Goal: Task Accomplishment & Management: Use online tool/utility

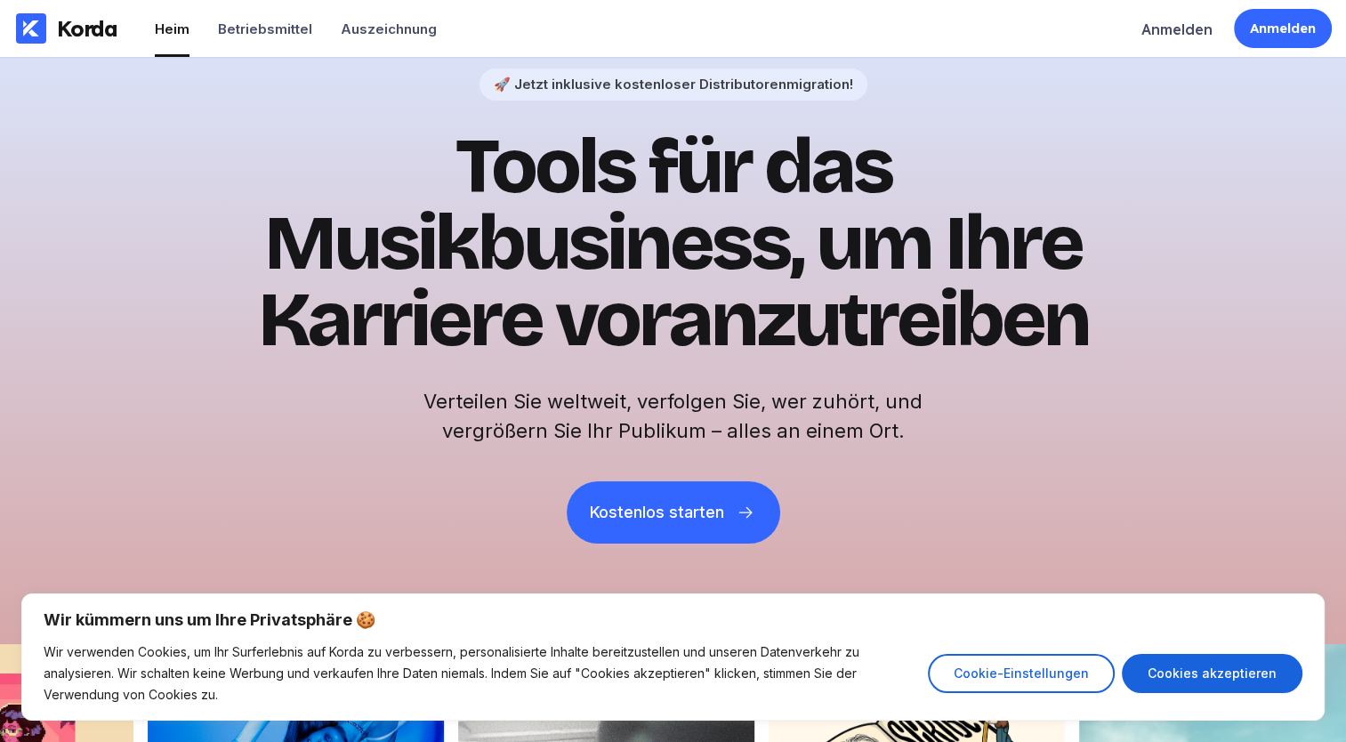
click at [229, 468] on div "🚀 Jetzt inklusive kostenloser Distributorenmigration! Tools für das Musikbusine…" at bounding box center [673, 368] width 1346 height 623
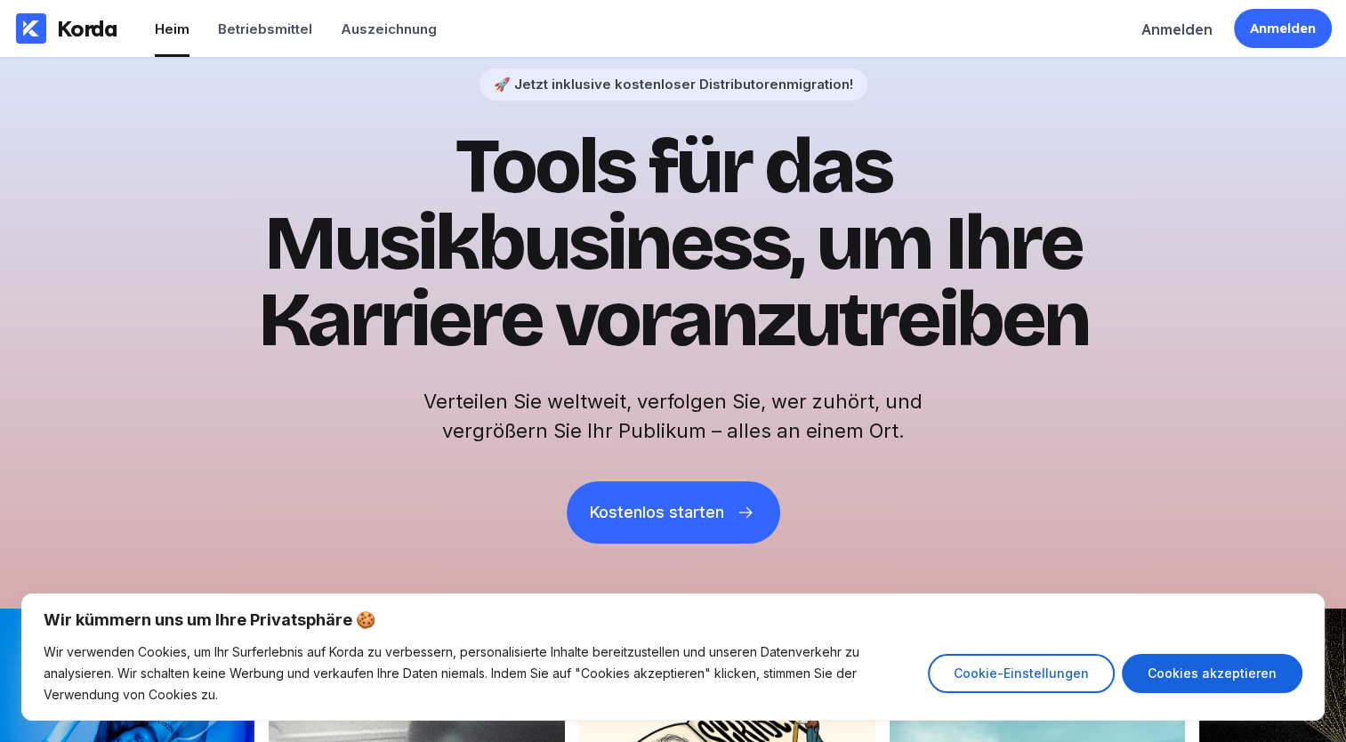
click at [107, 256] on div "🚀 Jetzt inklusive kostenloser Distributorenmigration! Tools für das Musikbusine…" at bounding box center [673, 368] width 1346 height 623
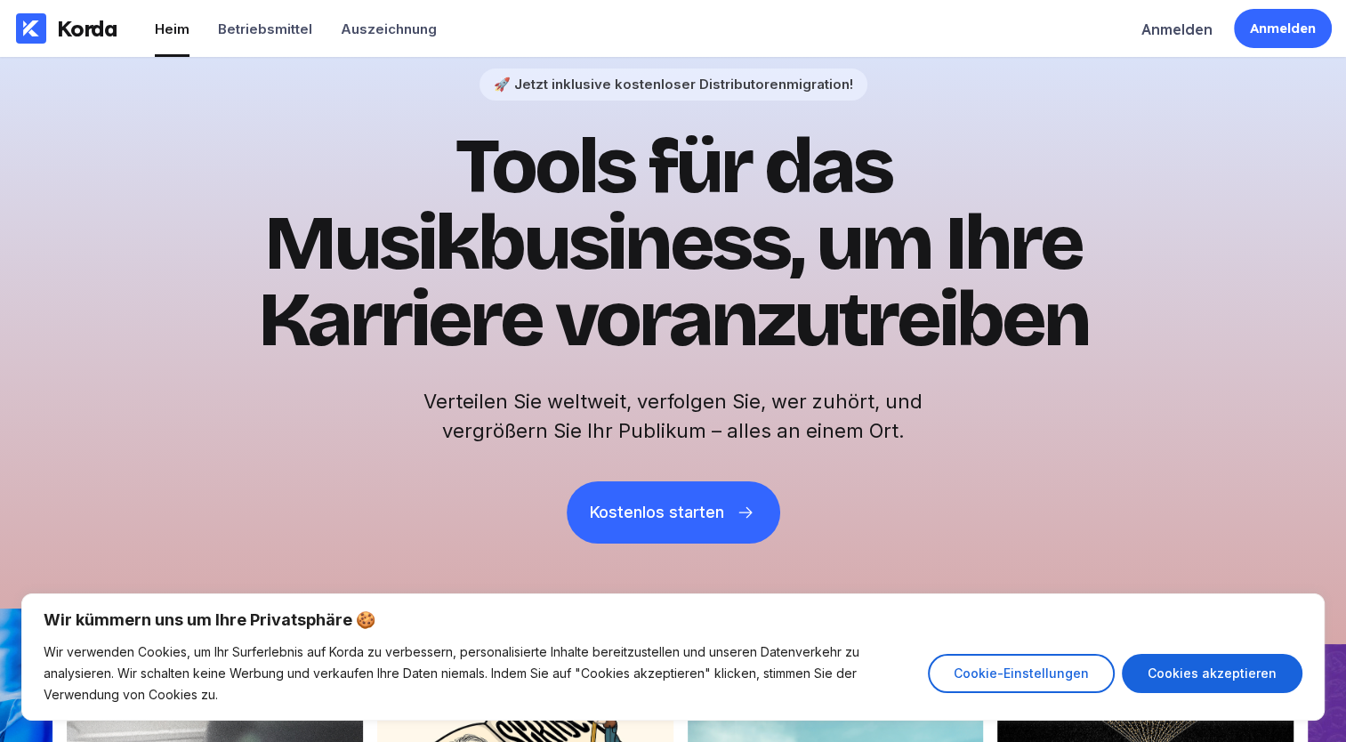
click at [1207, 661] on button "Cookies akzeptieren" at bounding box center [1212, 673] width 181 height 39
checkbox input "true"
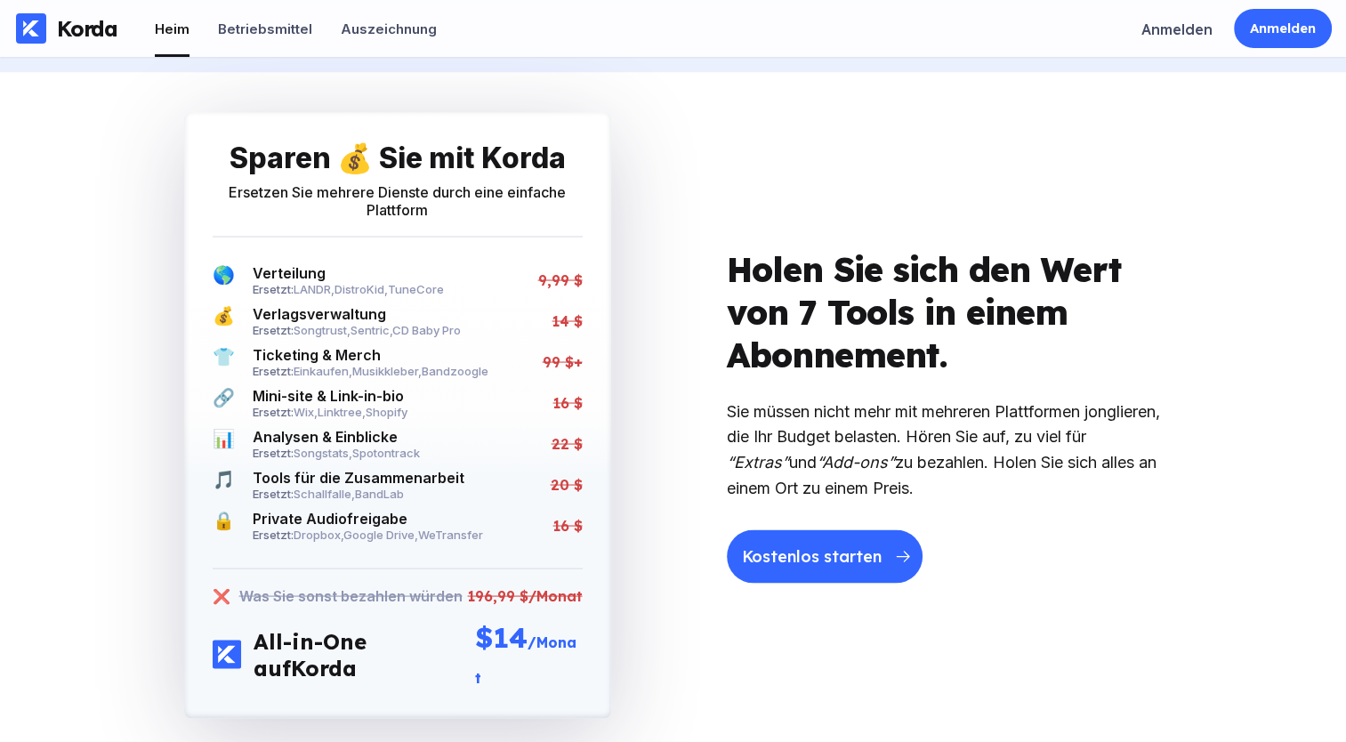
scroll to position [3204, 0]
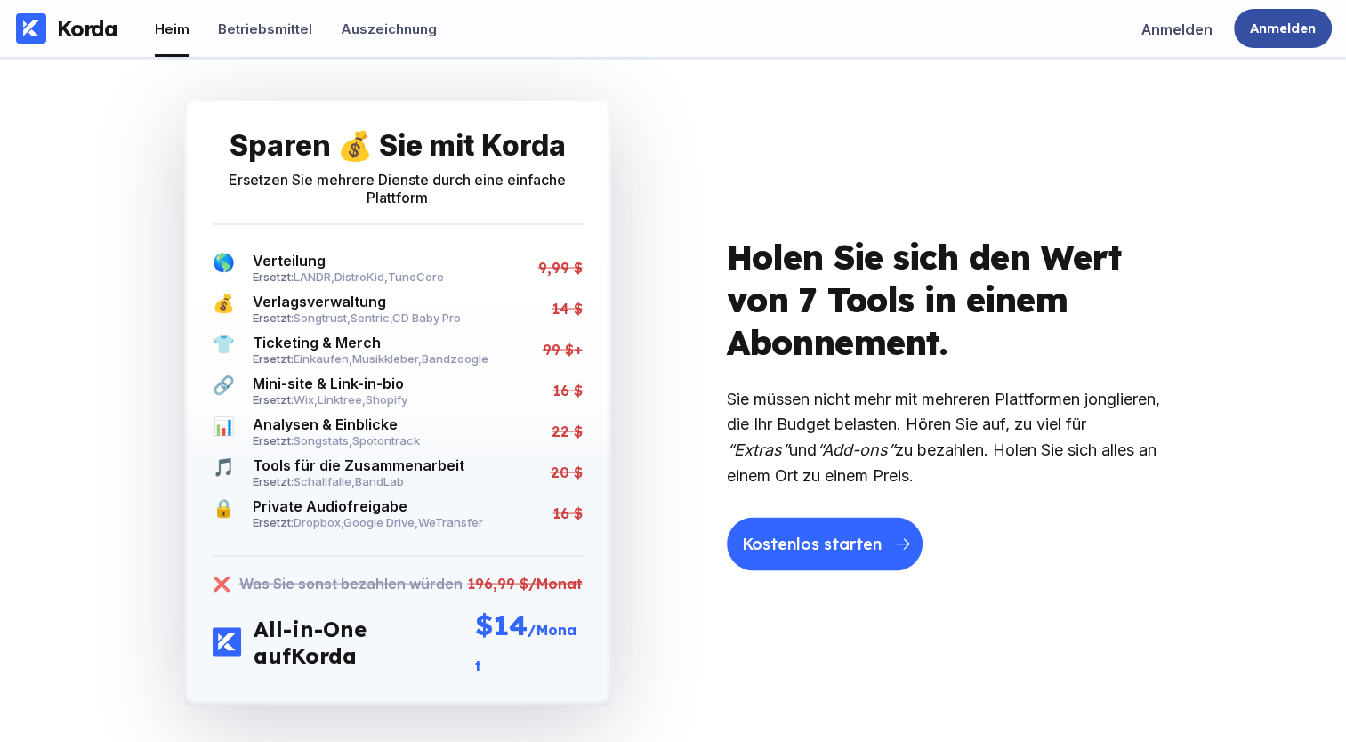
click at [1274, 32] on div "Anmelden" at bounding box center [1283, 29] width 66 height 18
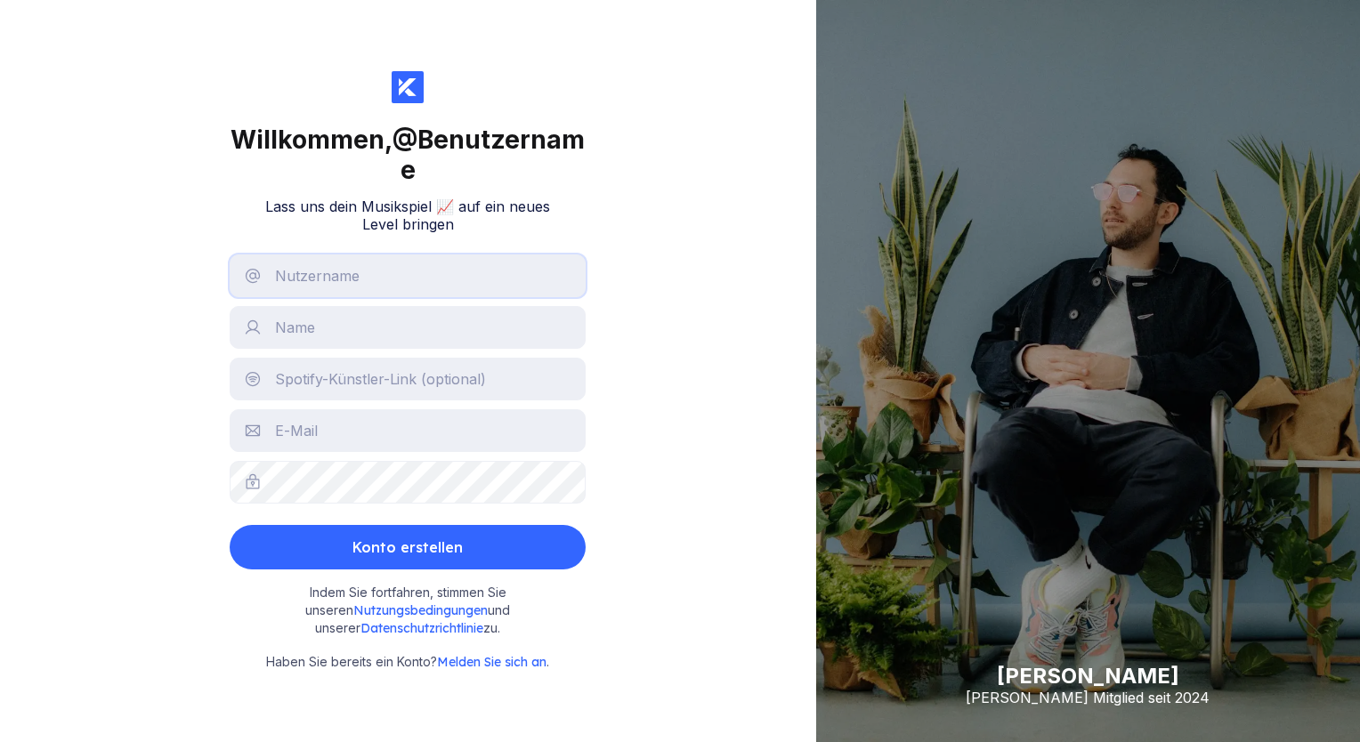
click at [458, 266] on input "text" at bounding box center [408, 276] width 356 height 43
type input "[EMAIL_ADDRESS][DOMAIN_NAME]"
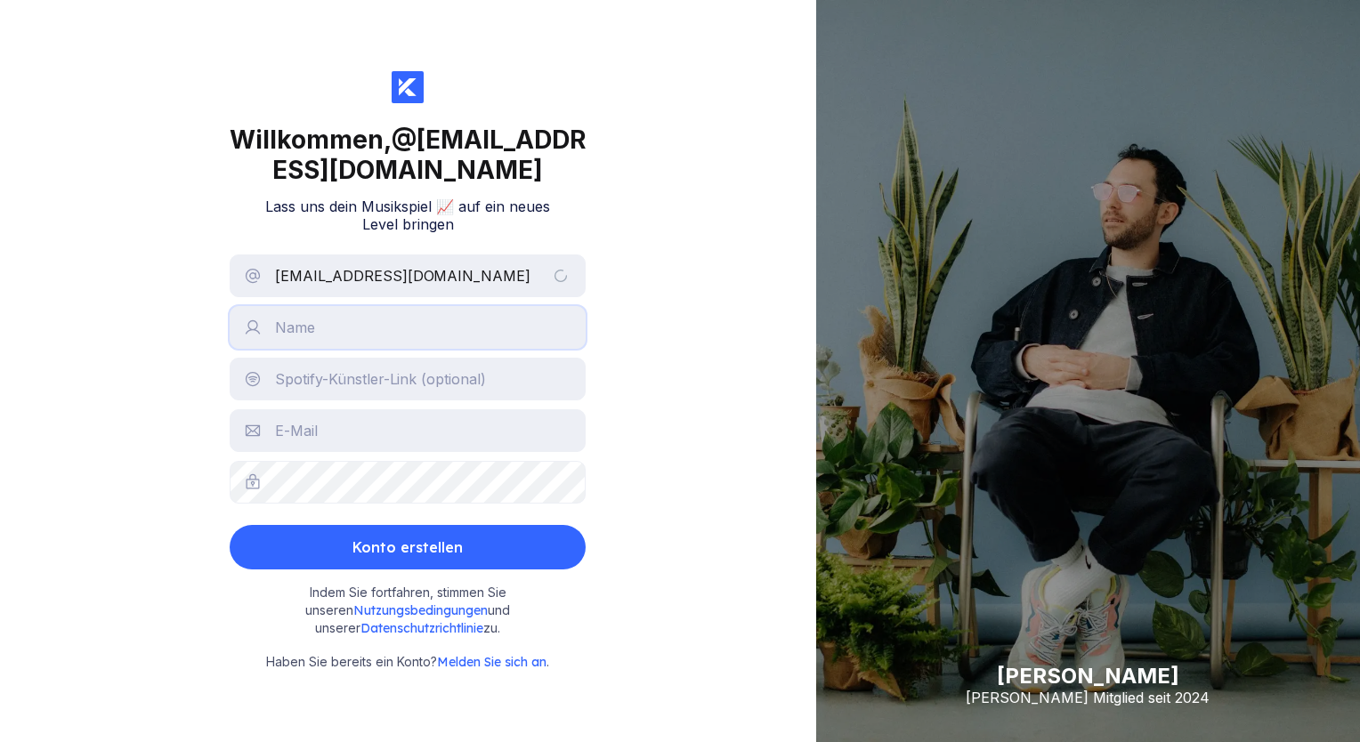
click at [434, 349] on input "text" at bounding box center [408, 327] width 356 height 43
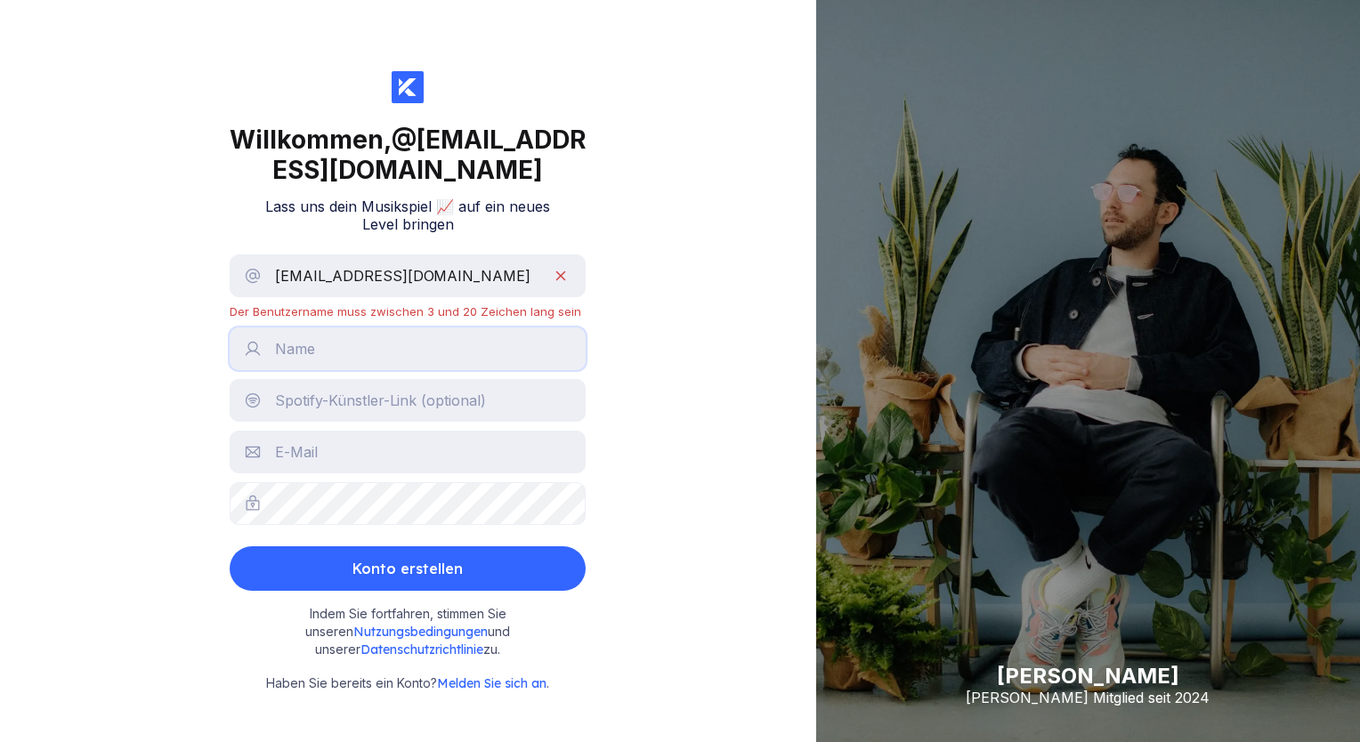
type input "[PERSON_NAME]"
click at [431, 473] on input "text" at bounding box center [408, 452] width 356 height 43
click at [632, 417] on div "Willkommen, @ [EMAIL_ADDRESS][DOMAIN_NAME] Lass uns dein Musikspiel 📈 auf ein n…" at bounding box center [408, 371] width 816 height 742
click at [451, 473] on input "text" at bounding box center [408, 452] width 356 height 43
drag, startPoint x: 491, startPoint y: 476, endPoint x: 307, endPoint y: 480, distance: 184.2
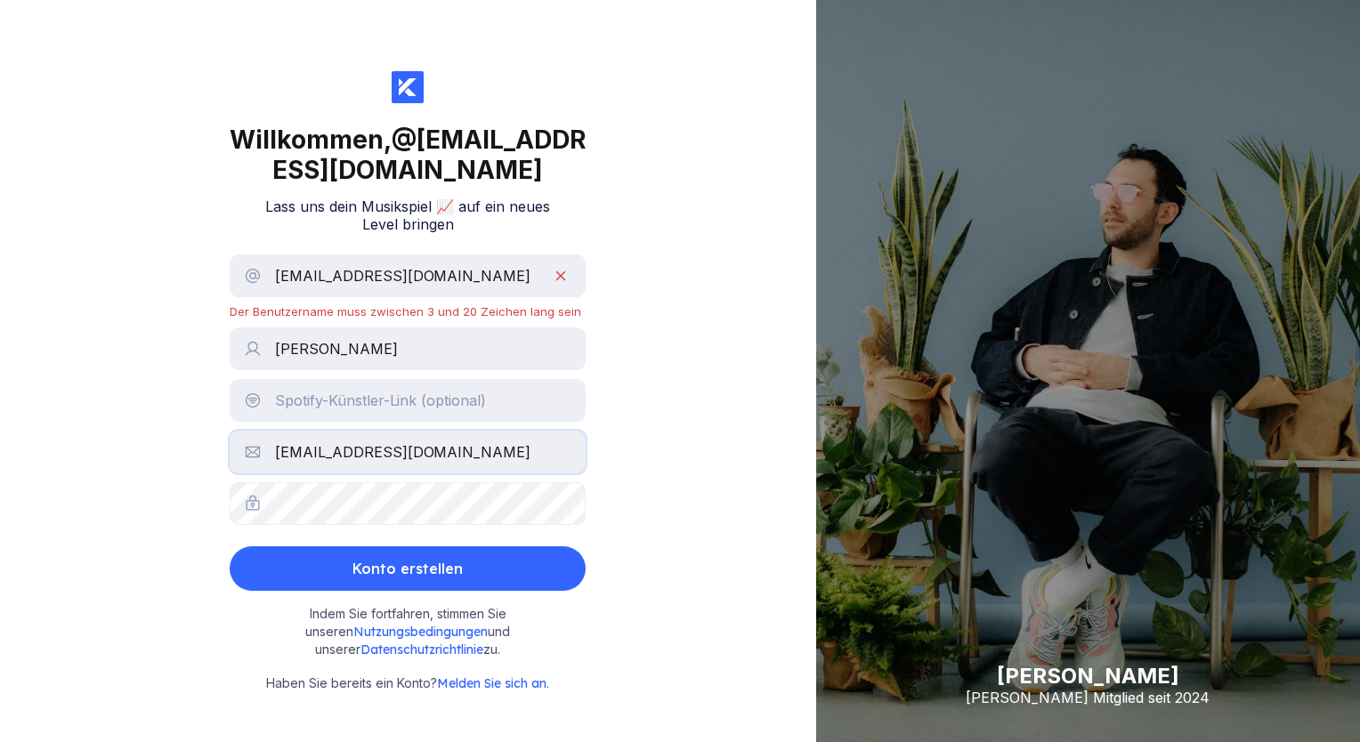
click at [307, 473] on input "[EMAIL_ADDRESS][DOMAIN_NAME]" at bounding box center [408, 452] width 356 height 43
type input "r"
type input "[EMAIL_ADDRESS][DOMAIN_NAME]"
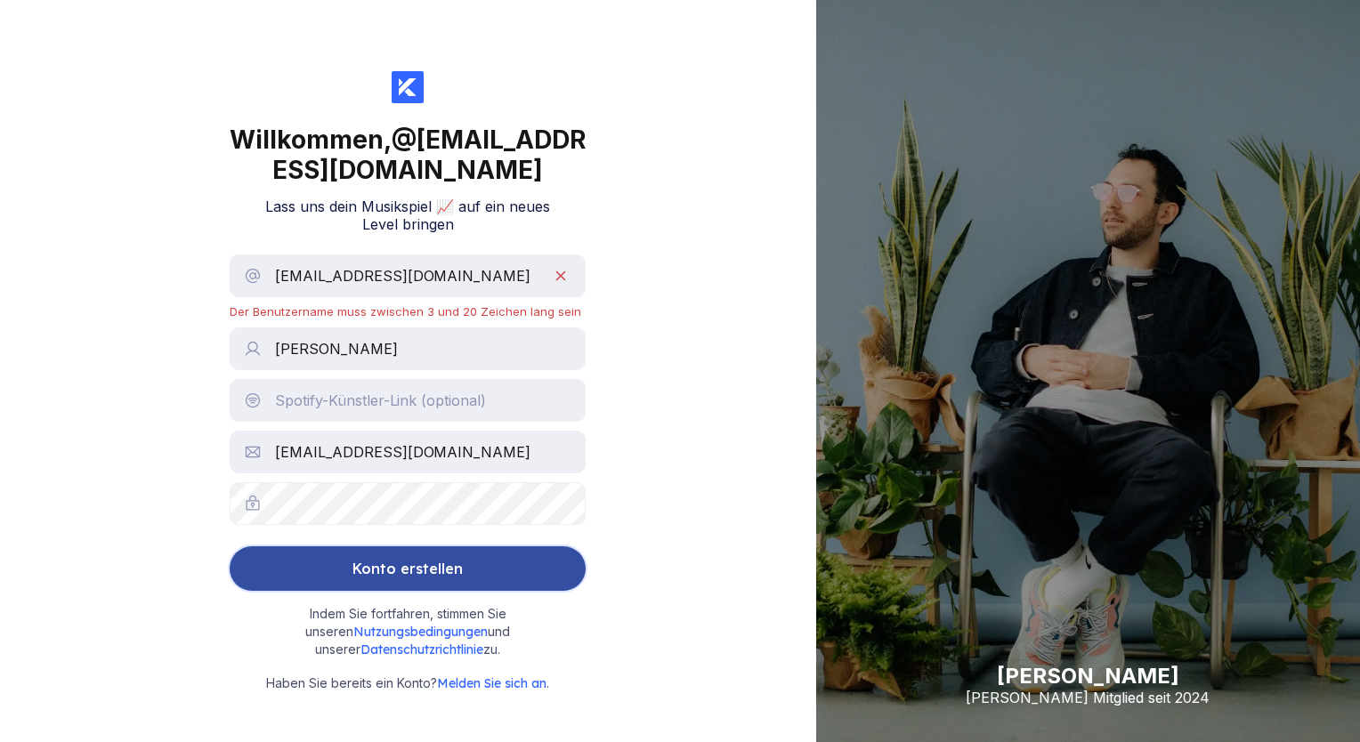
click at [330, 591] on button "Konto erstellen" at bounding box center [408, 568] width 356 height 44
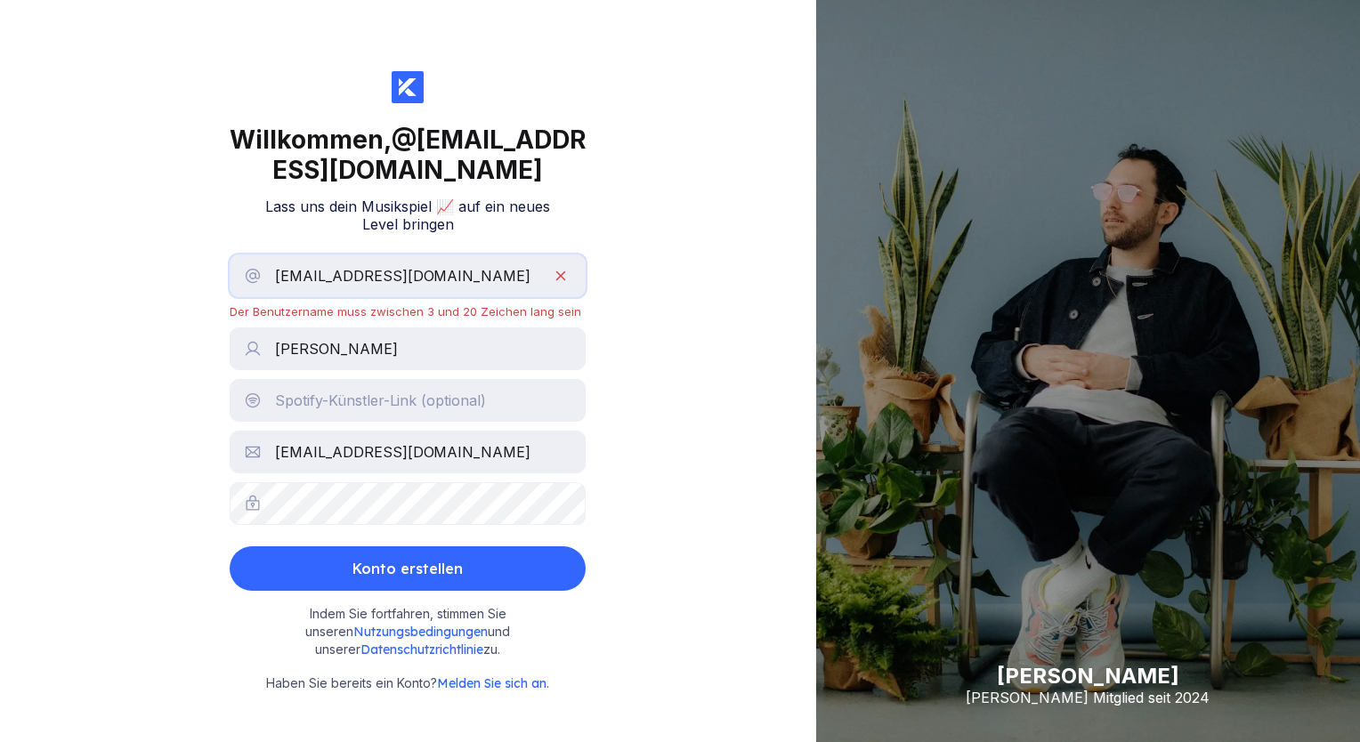
drag, startPoint x: 483, startPoint y: 313, endPoint x: 250, endPoint y: 307, distance: 233.2
click at [250, 297] on input "[EMAIL_ADDRESS][DOMAIN_NAME]" at bounding box center [408, 276] width 356 height 43
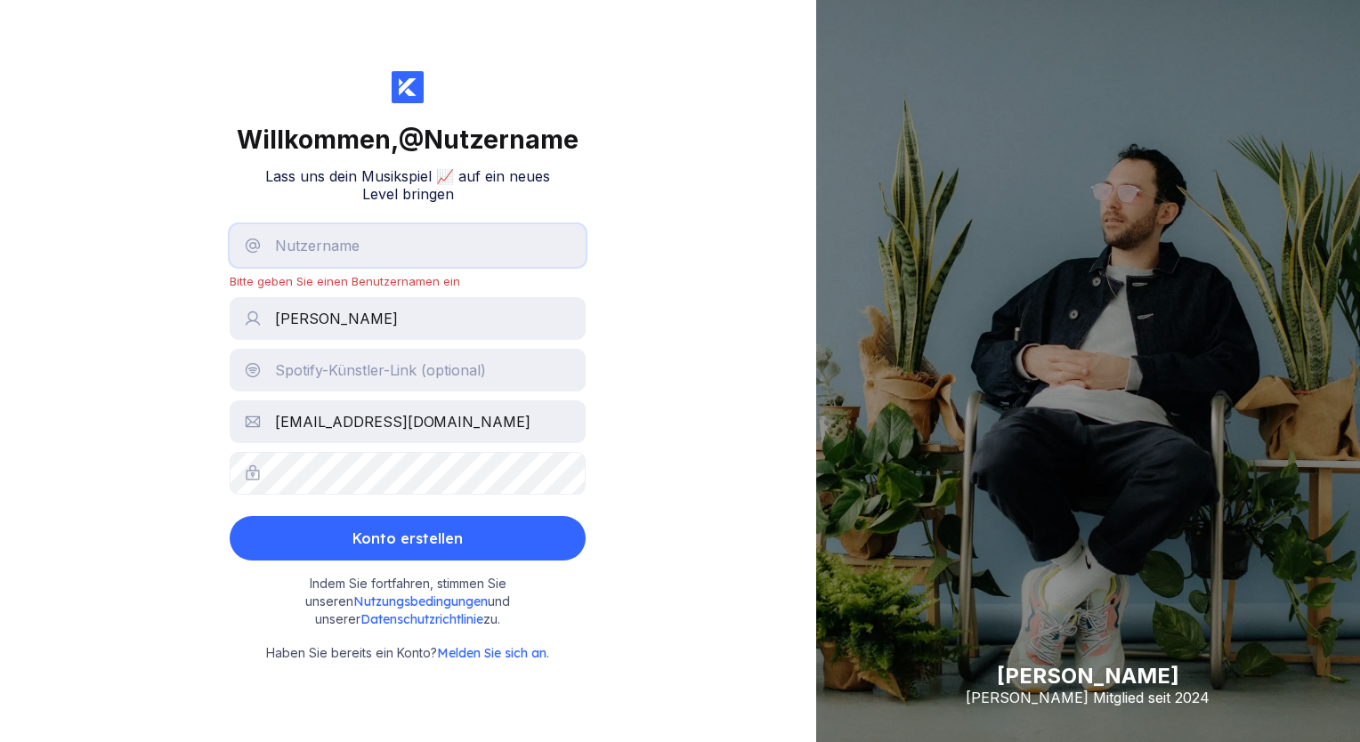
click at [356, 258] on input "text" at bounding box center [408, 245] width 356 height 43
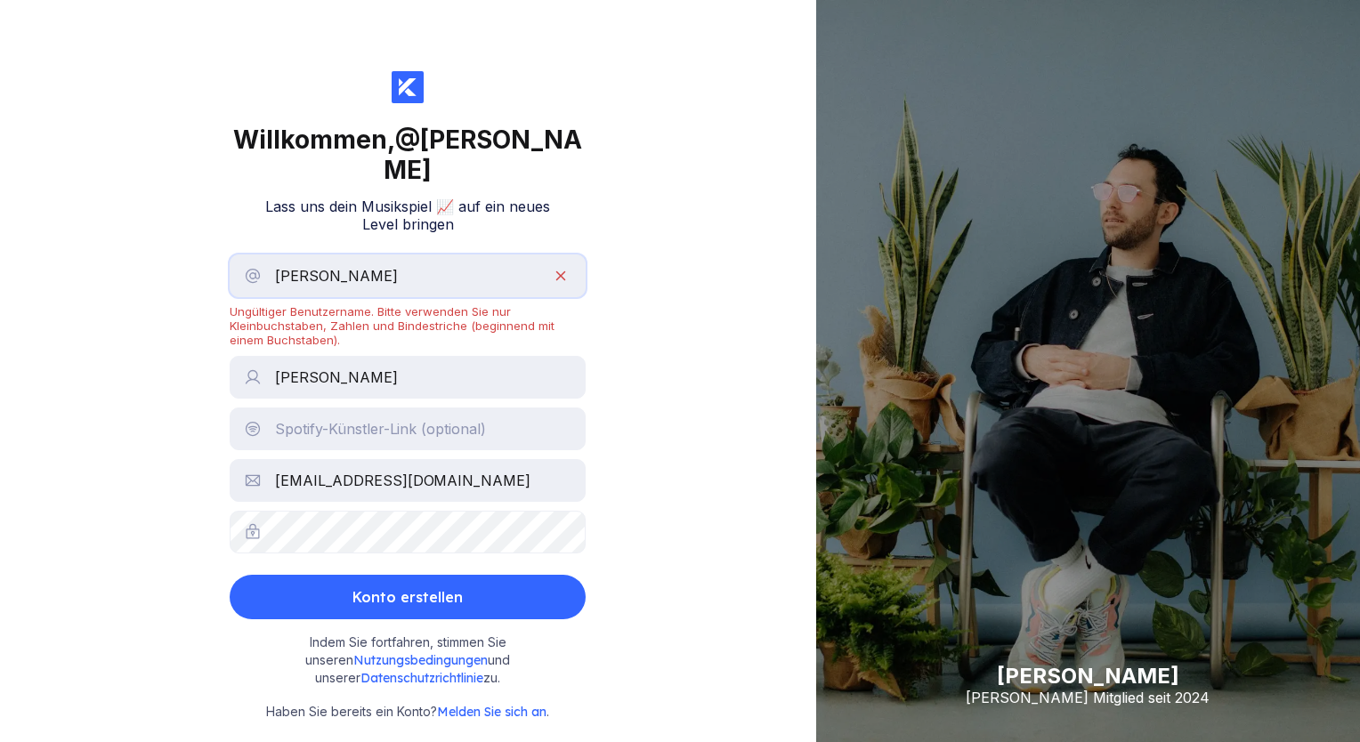
click at [316, 269] on input "[PERSON_NAME]" at bounding box center [408, 276] width 356 height 43
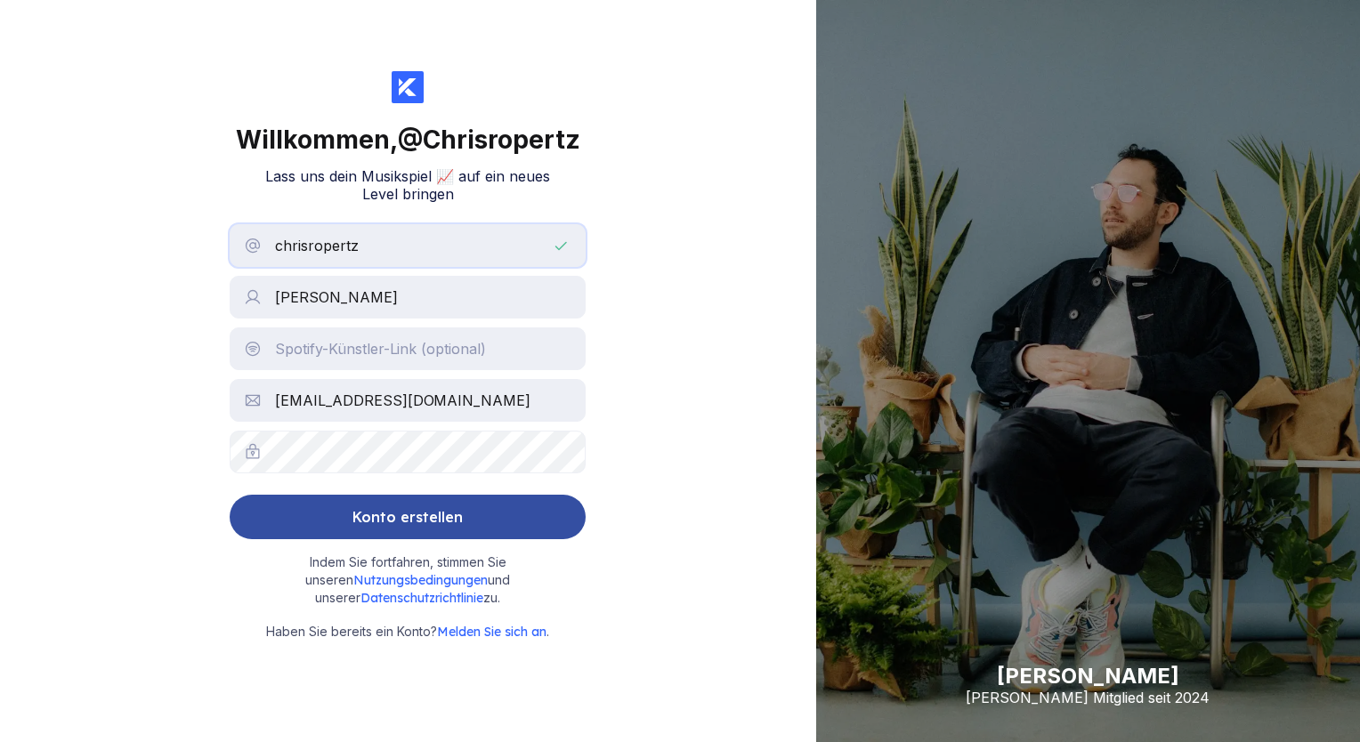
type input "chrisropertz"
click at [444, 513] on div "Konto erstellen" at bounding box center [407, 517] width 110 height 36
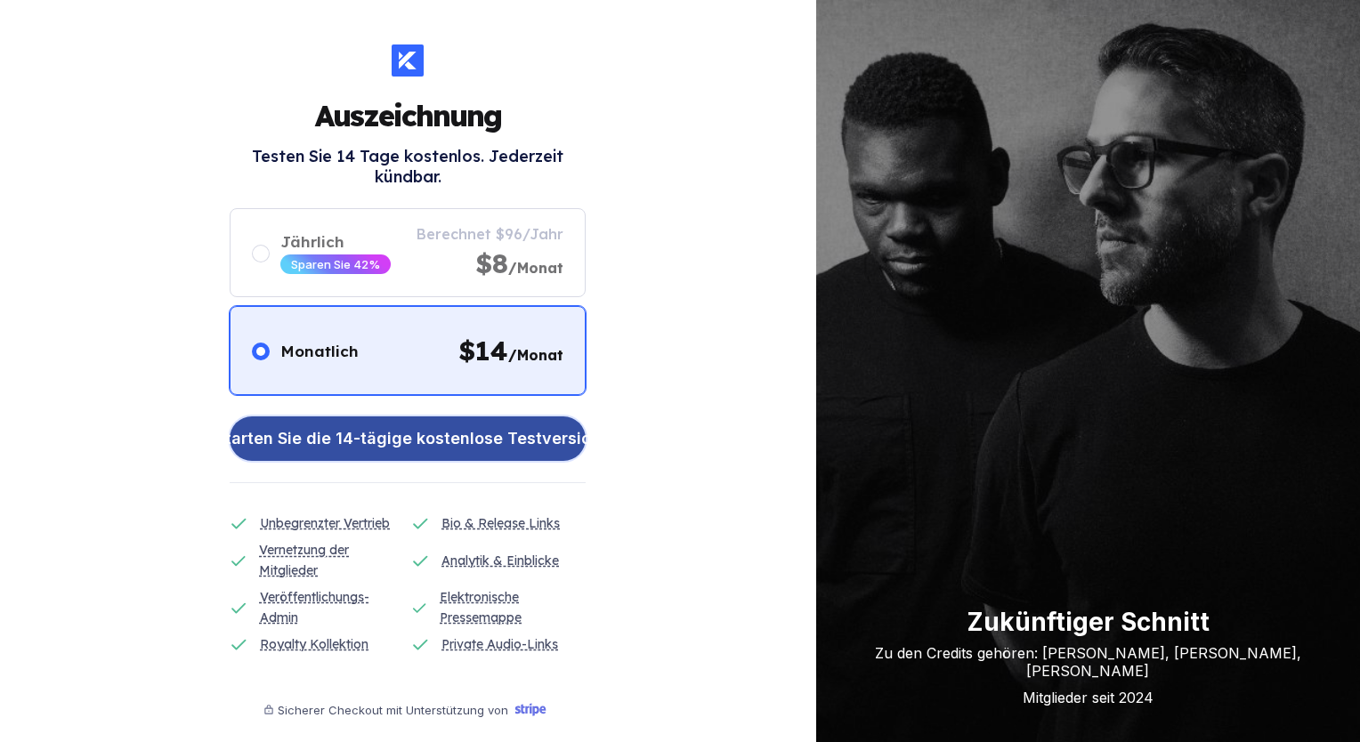
click at [568, 430] on div "Starten Sie die 14-tägige kostenlose Testversion" at bounding box center [407, 439] width 385 height 36
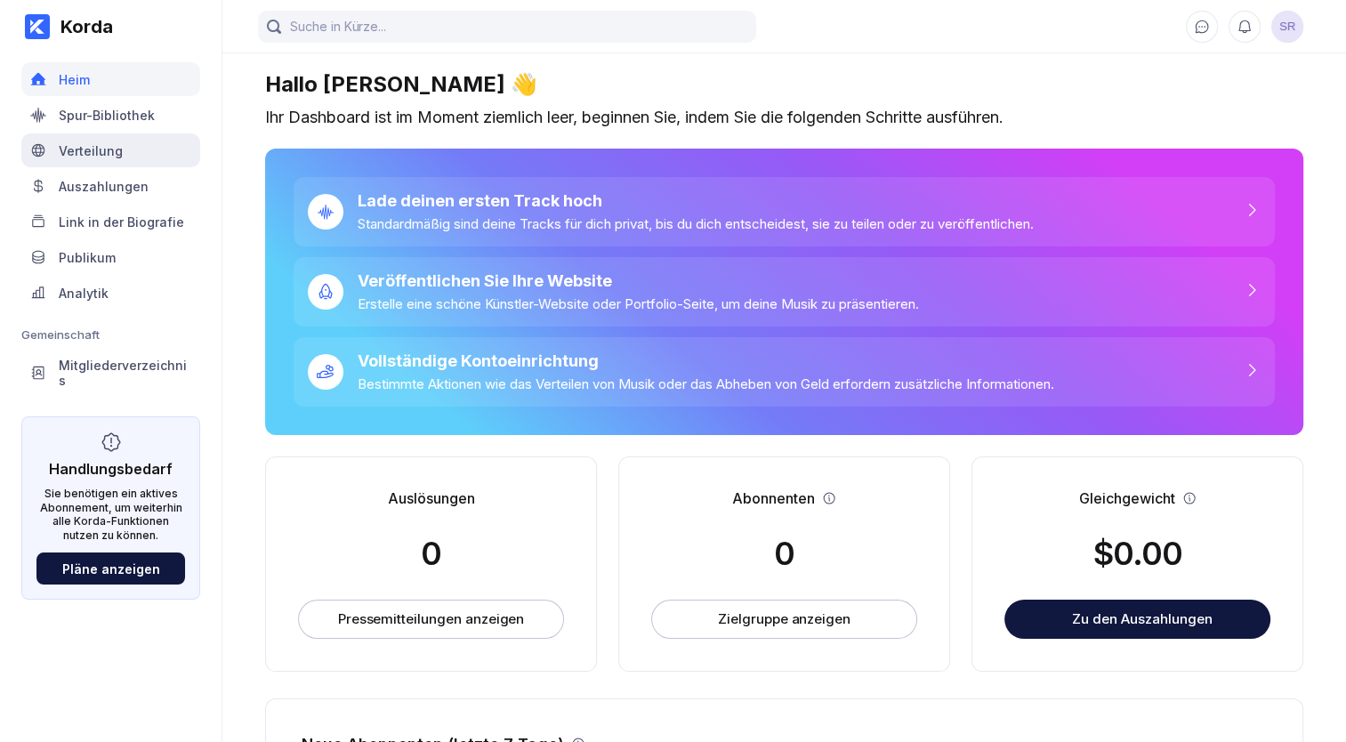
click at [97, 164] on div "Verteilung" at bounding box center [110, 150] width 179 height 34
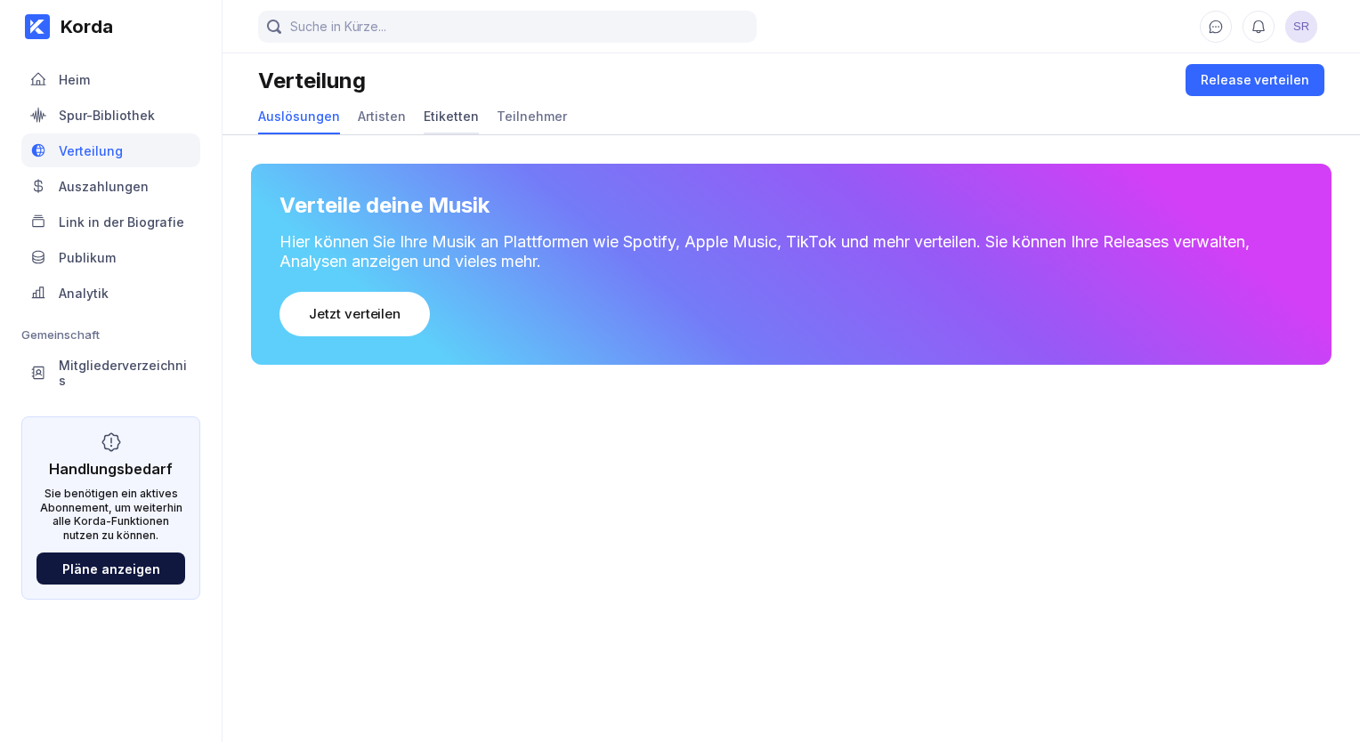
click at [416, 107] on div "Auslösungen Artisten Etiketten Teilnehmer" at bounding box center [791, 117] width 1066 height 35
click at [426, 114] on div "Etiketten" at bounding box center [451, 116] width 55 height 15
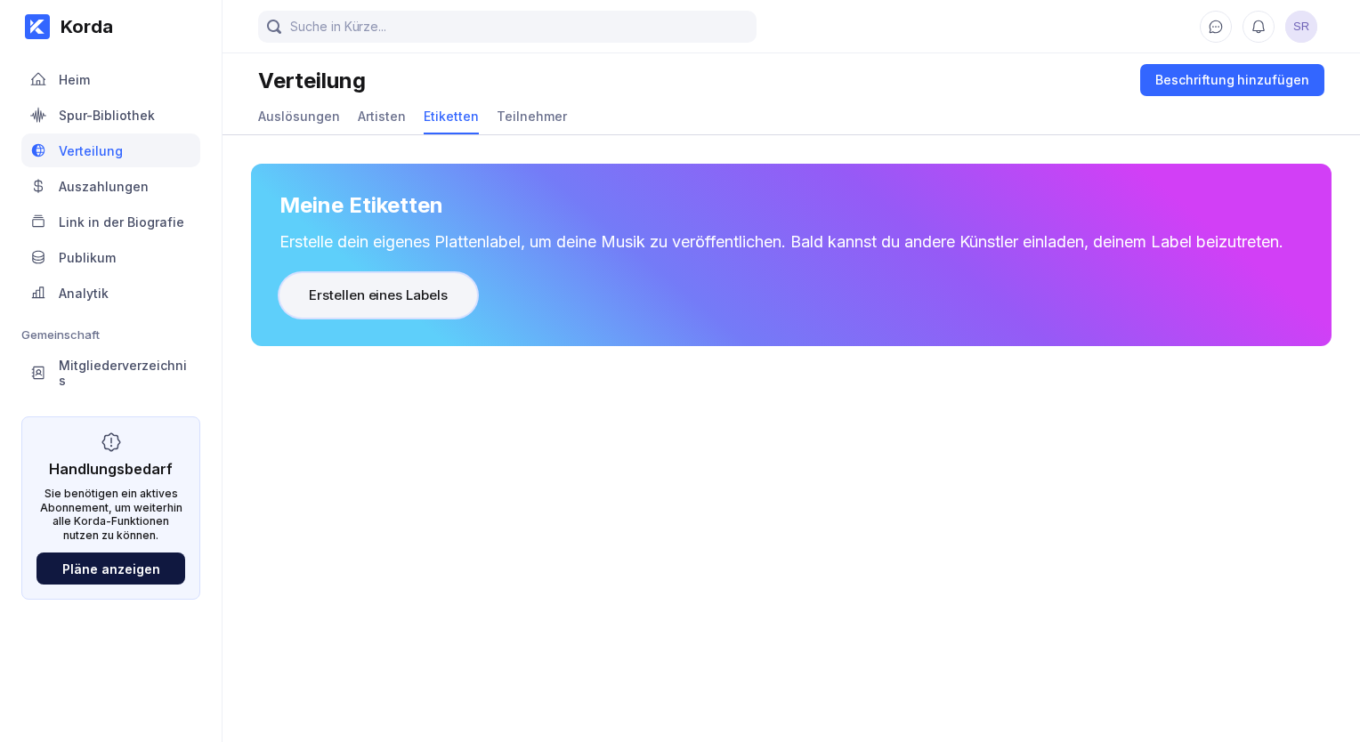
click at [395, 304] on div "Erstellen eines Labels" at bounding box center [378, 296] width 139 height 18
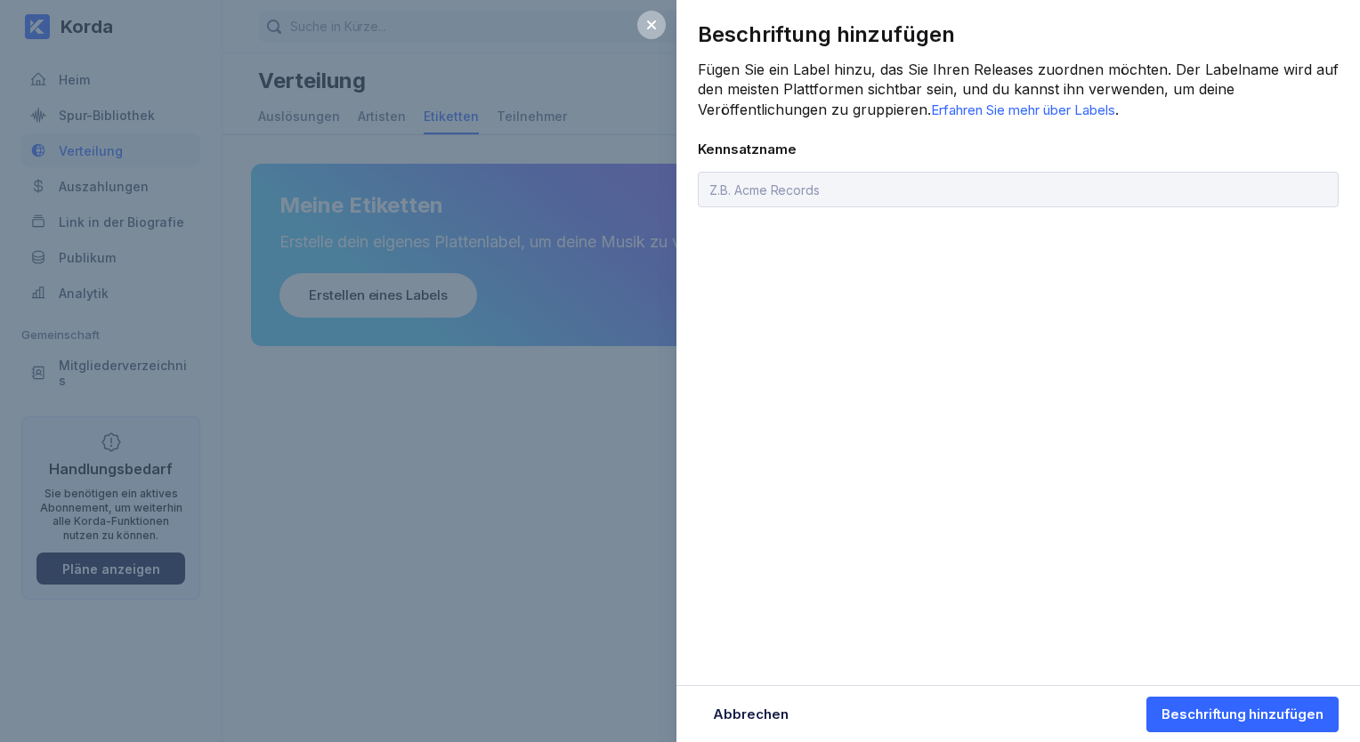
click at [792, 198] on input "text" at bounding box center [1018, 190] width 641 height 36
type input "sem music records"
click at [1172, 706] on div "Beschriftung hinzufügen" at bounding box center [1242, 715] width 162 height 18
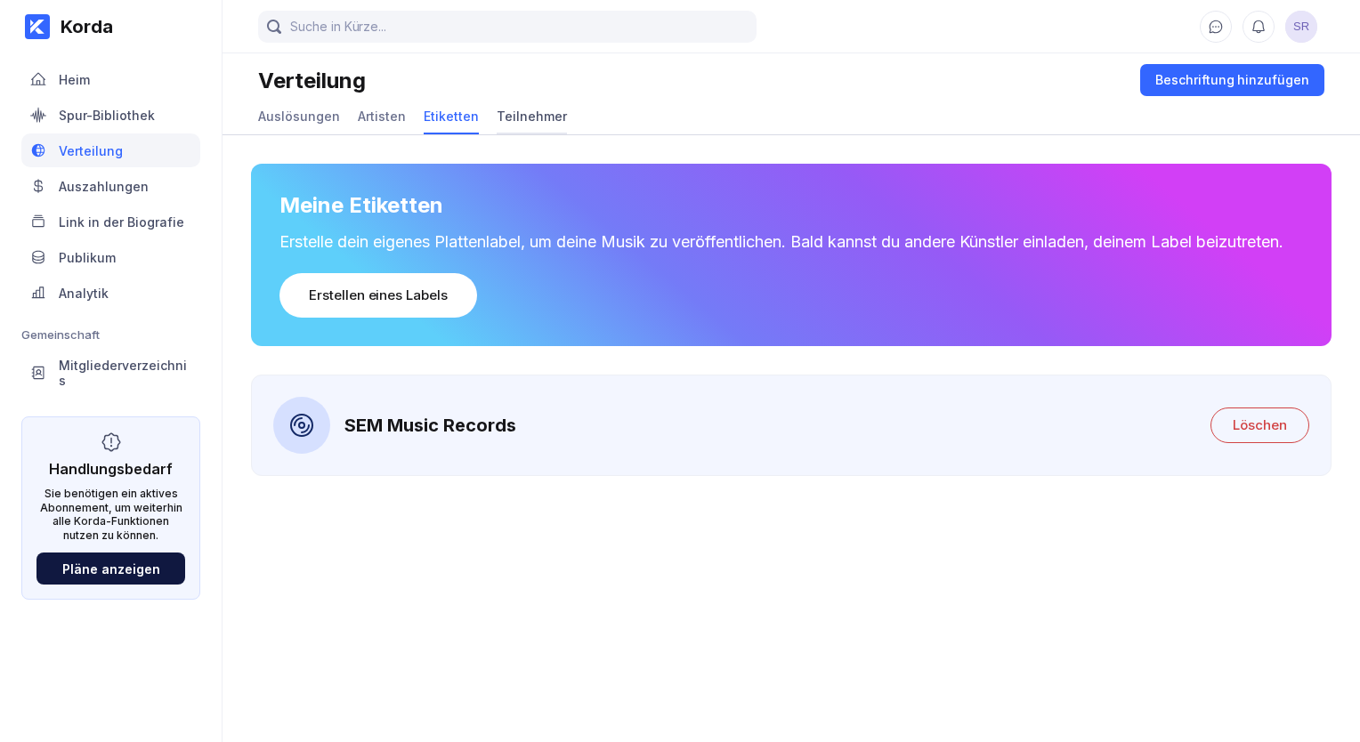
click at [516, 124] on div "Teilnehmer" at bounding box center [532, 117] width 70 height 35
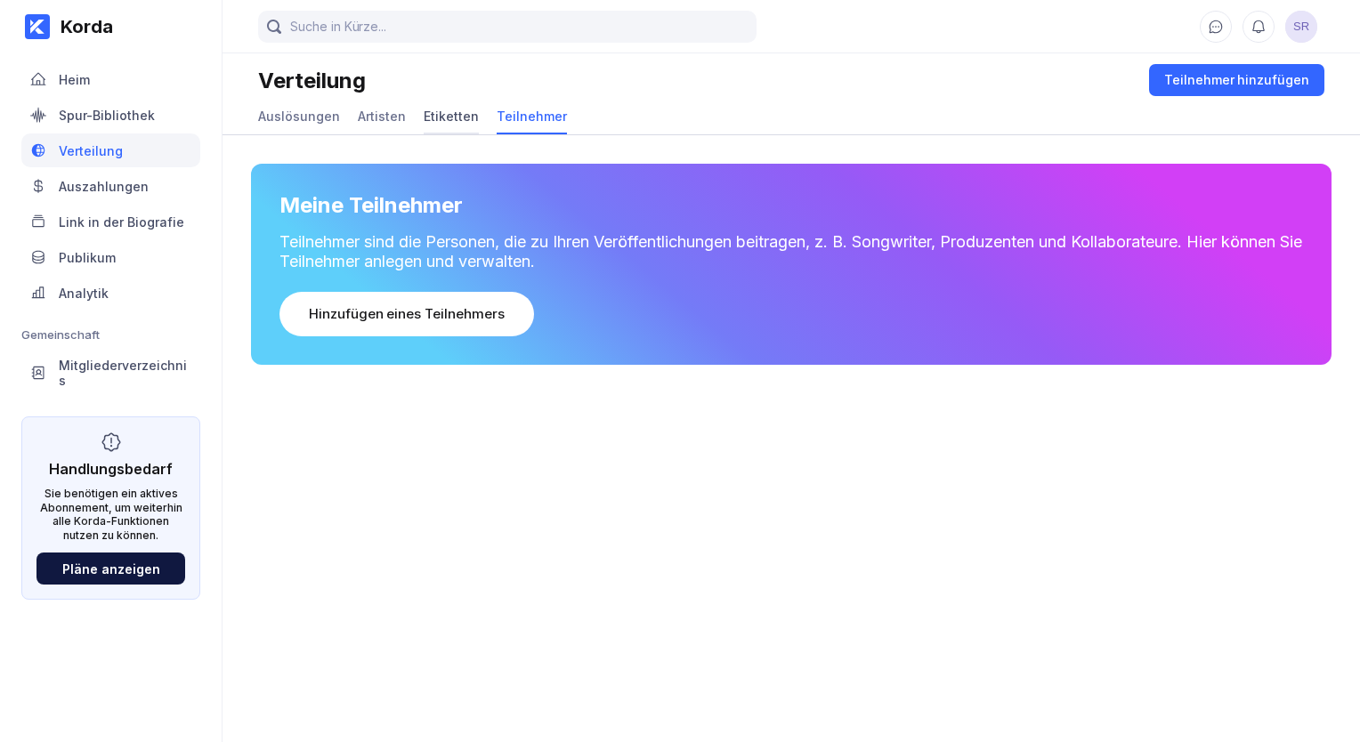
click at [449, 117] on div "Etiketten" at bounding box center [451, 116] width 55 height 15
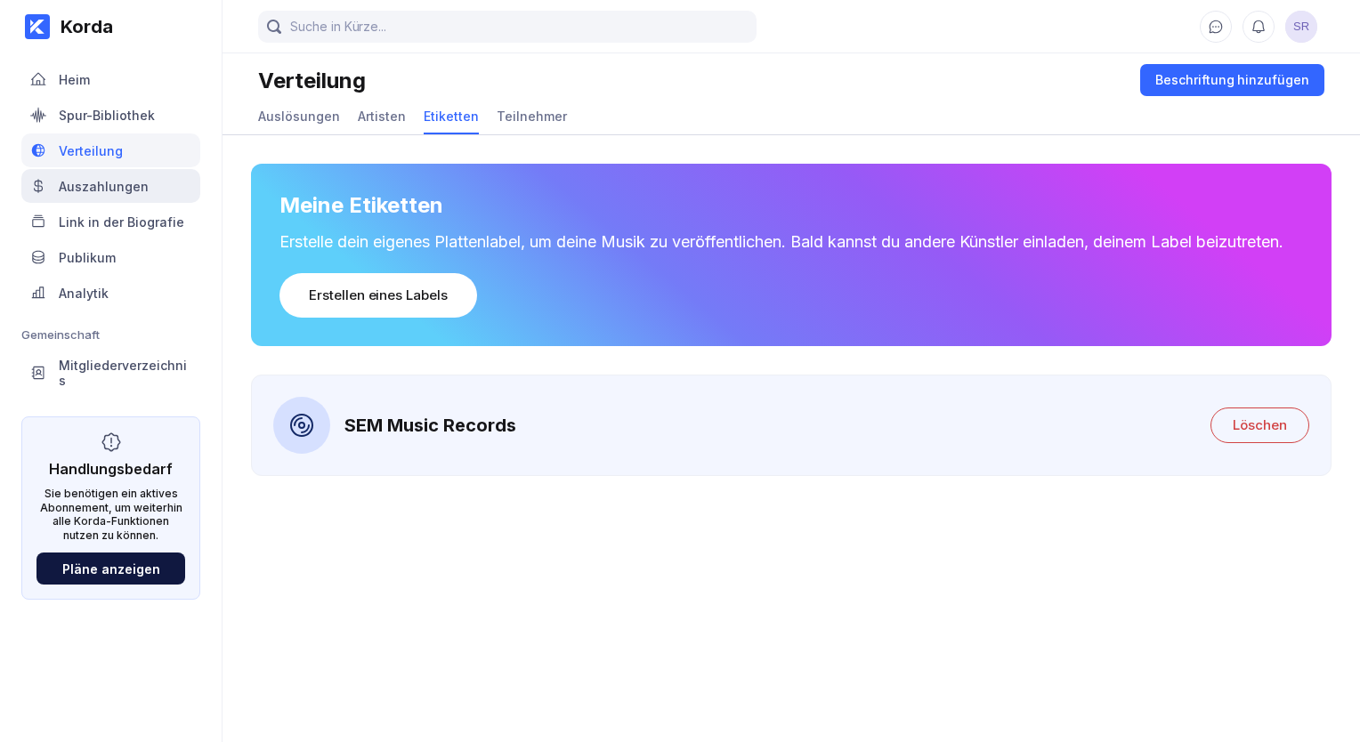
click at [127, 193] on div "Auszahlungen" at bounding box center [104, 186] width 90 height 15
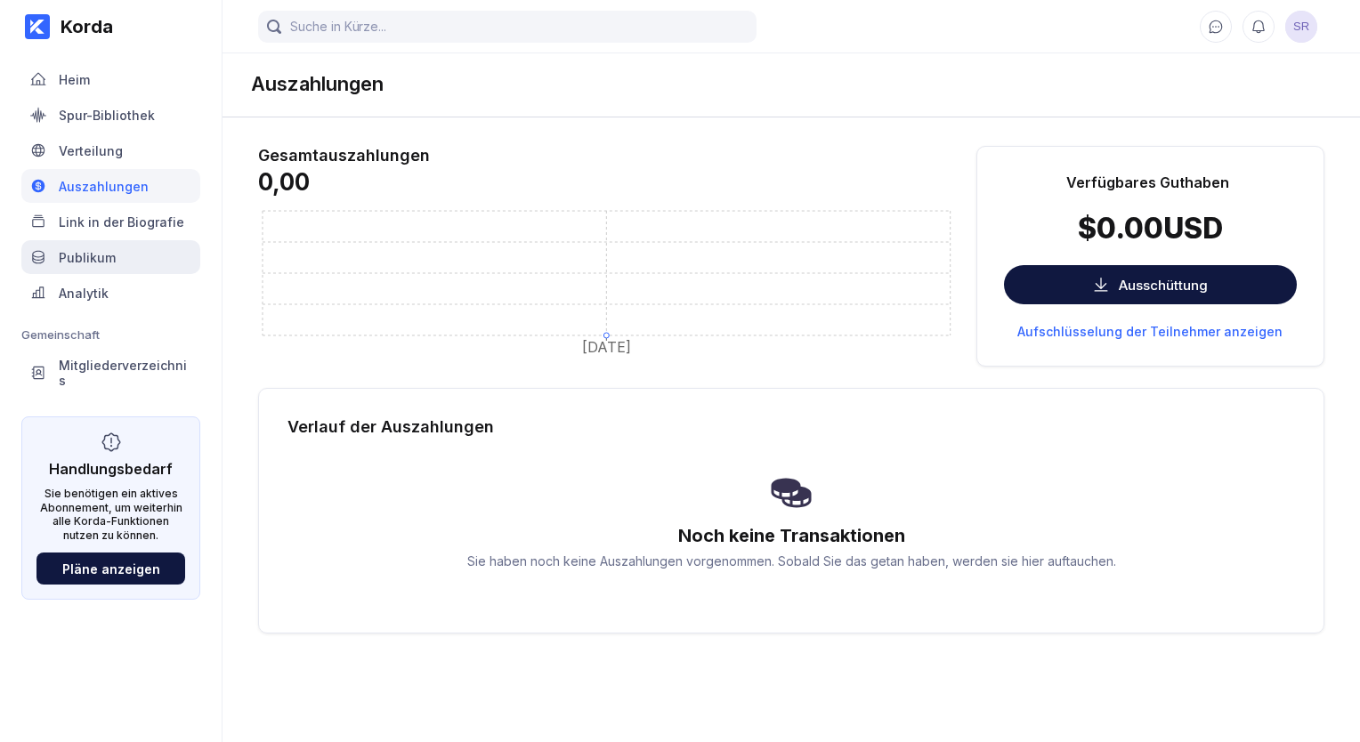
click at [140, 247] on div "Publikum" at bounding box center [110, 257] width 179 height 34
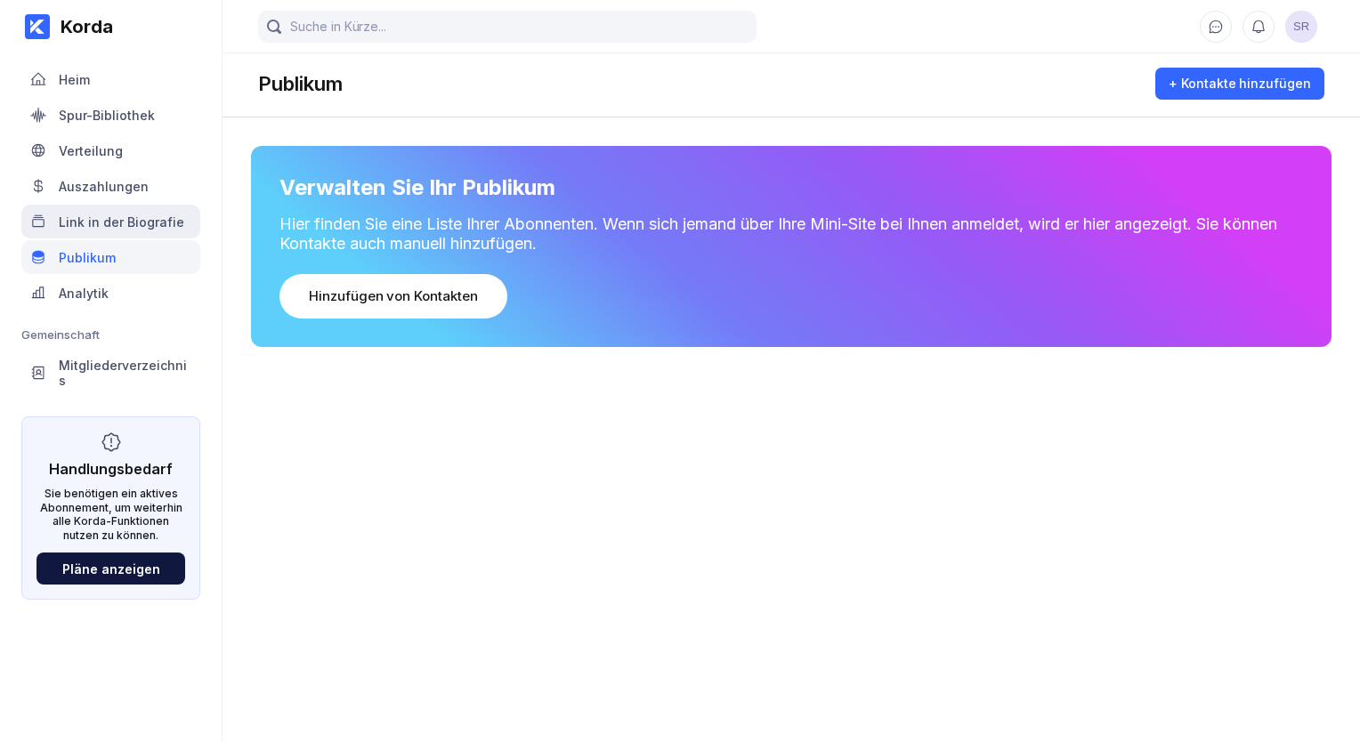
click at [146, 225] on div "Link in der Biografie" at bounding box center [121, 221] width 125 height 15
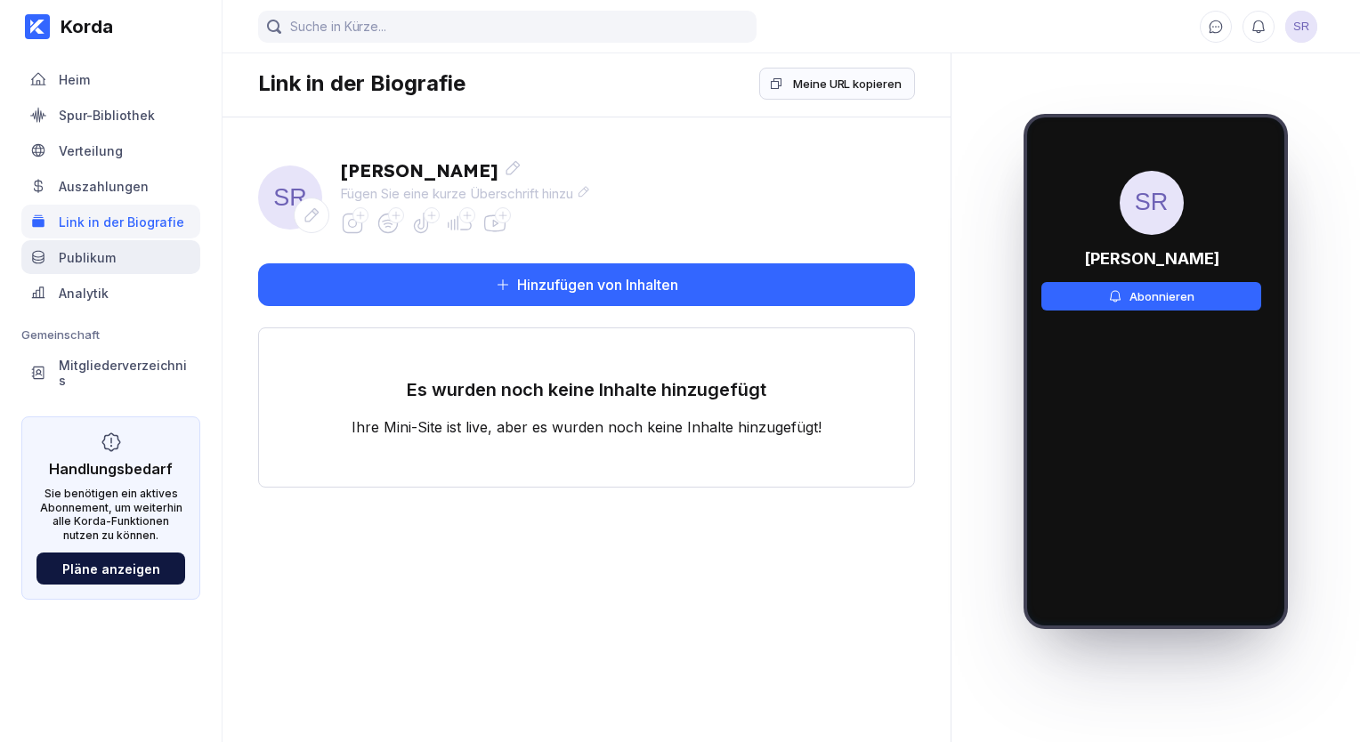
click at [142, 251] on div "Publikum" at bounding box center [110, 257] width 179 height 34
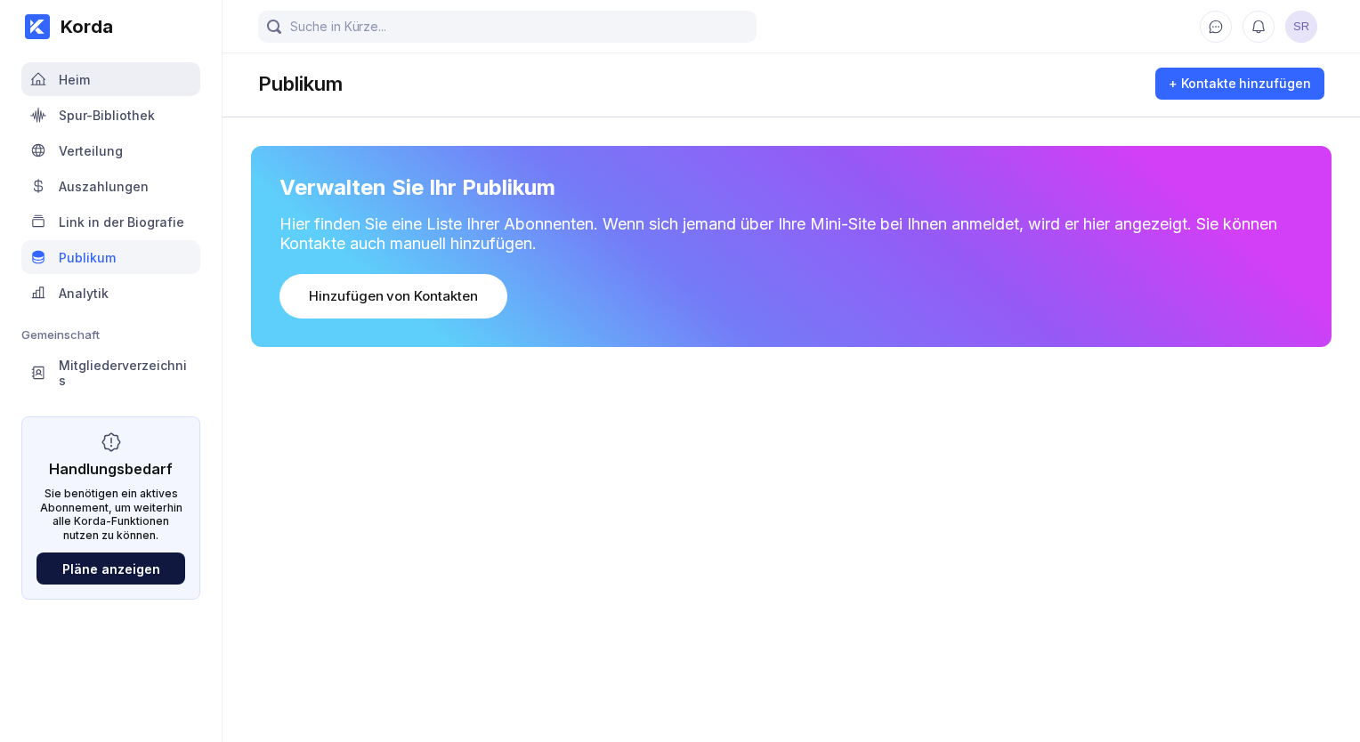
click at [144, 84] on div "Heim" at bounding box center [110, 79] width 179 height 34
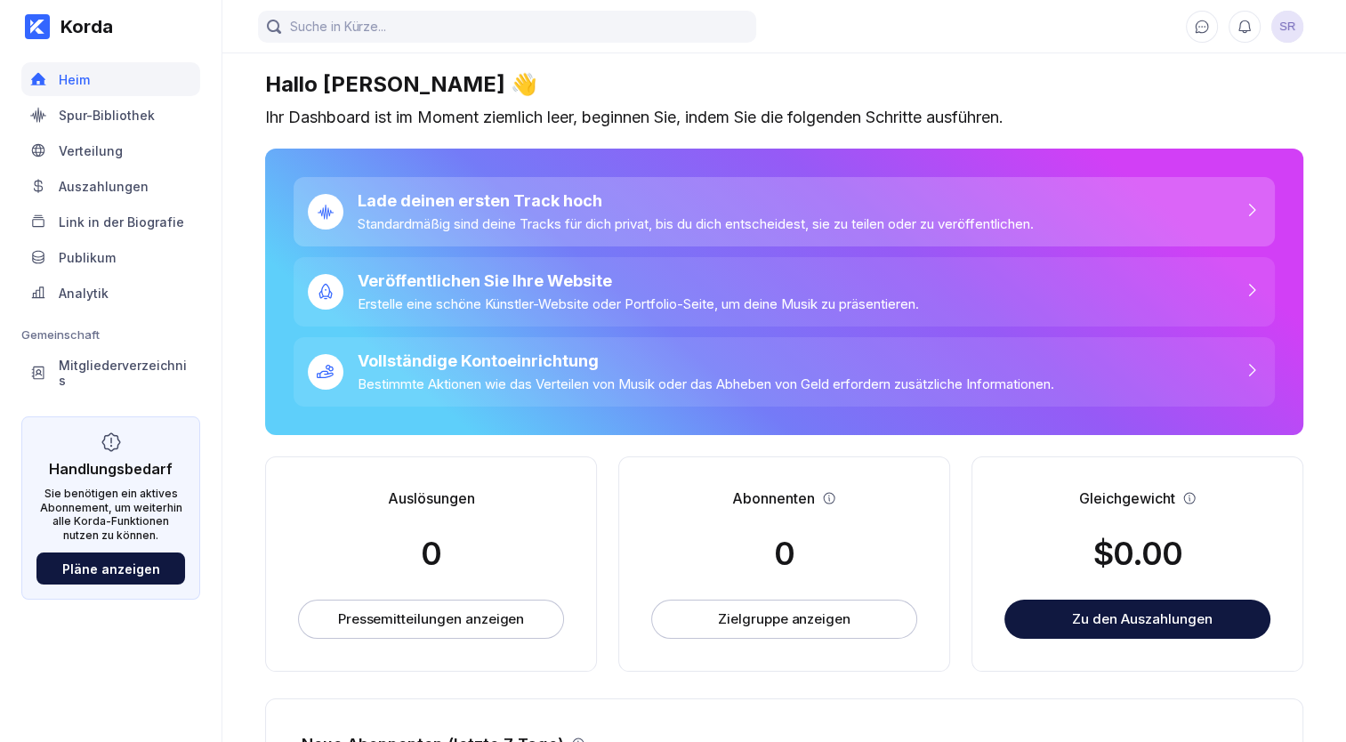
click at [449, 226] on div "Standardmäßig sind deine Tracks für dich privat, bis du dich entscheidest, sie …" at bounding box center [696, 223] width 676 height 17
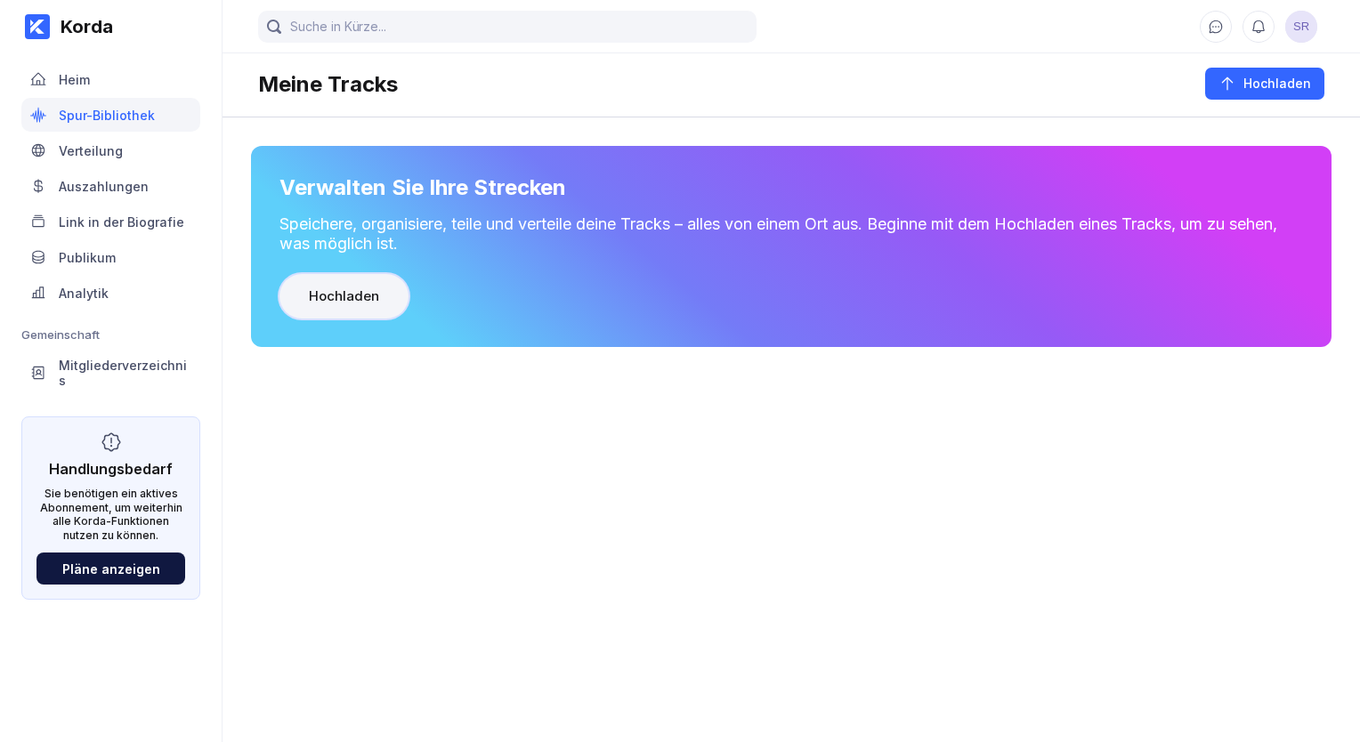
click at [363, 285] on button "Hochladen" at bounding box center [343, 296] width 129 height 44
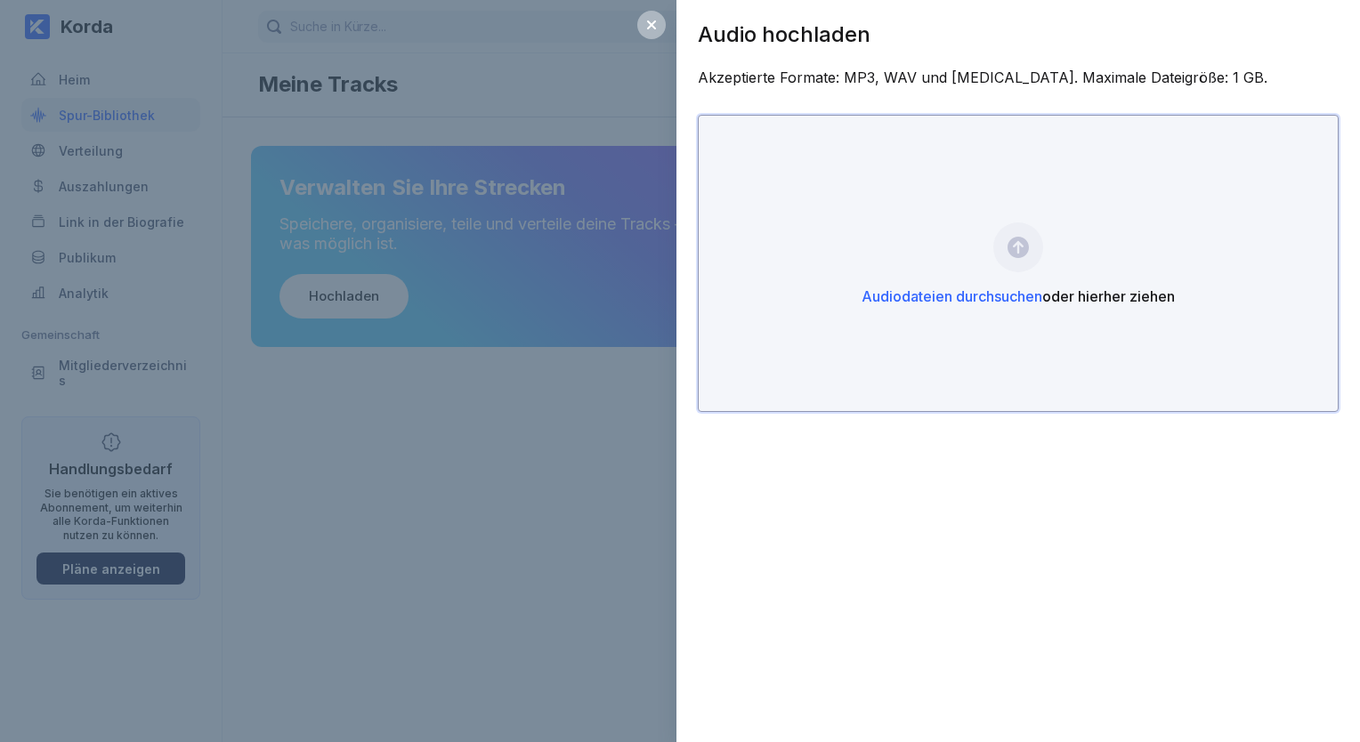
click at [974, 288] on span "Audiodateien durchsuchen" at bounding box center [951, 296] width 181 height 18
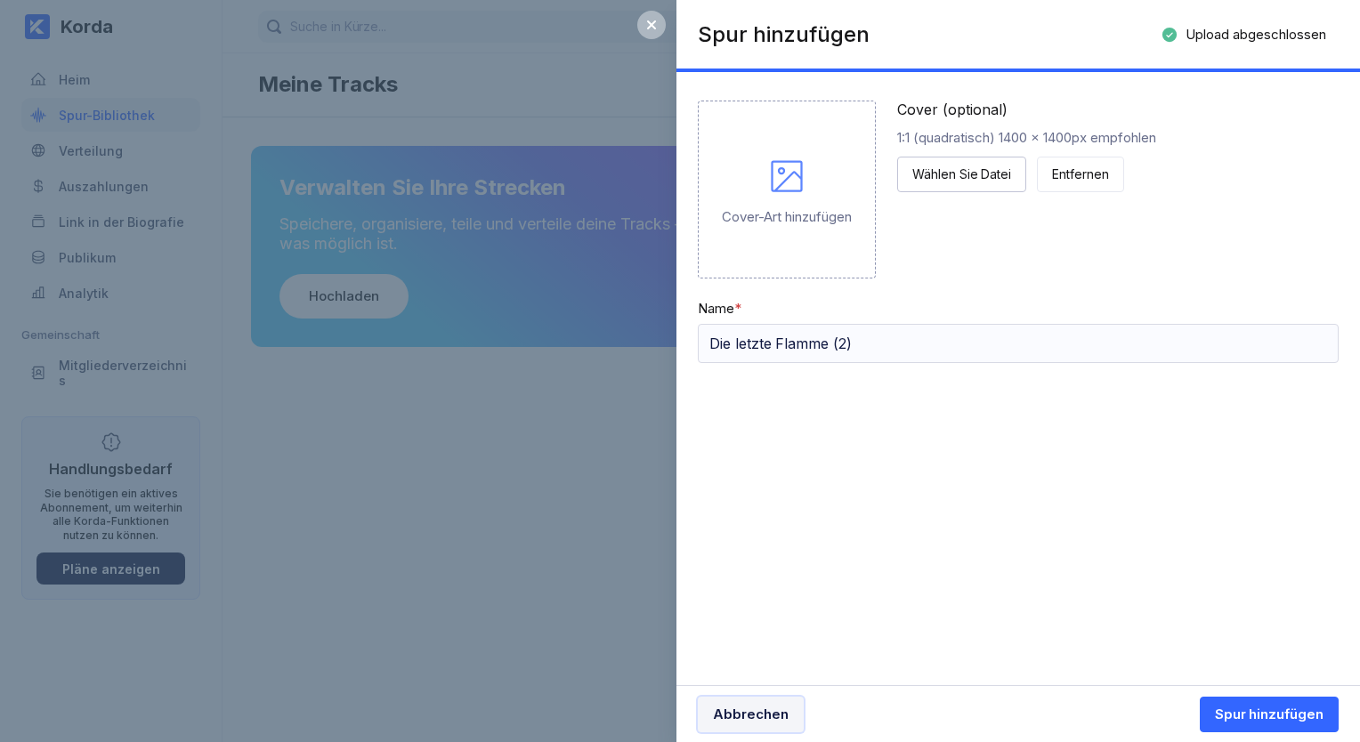
click at [748, 710] on div "Abbrechen" at bounding box center [751, 715] width 76 height 18
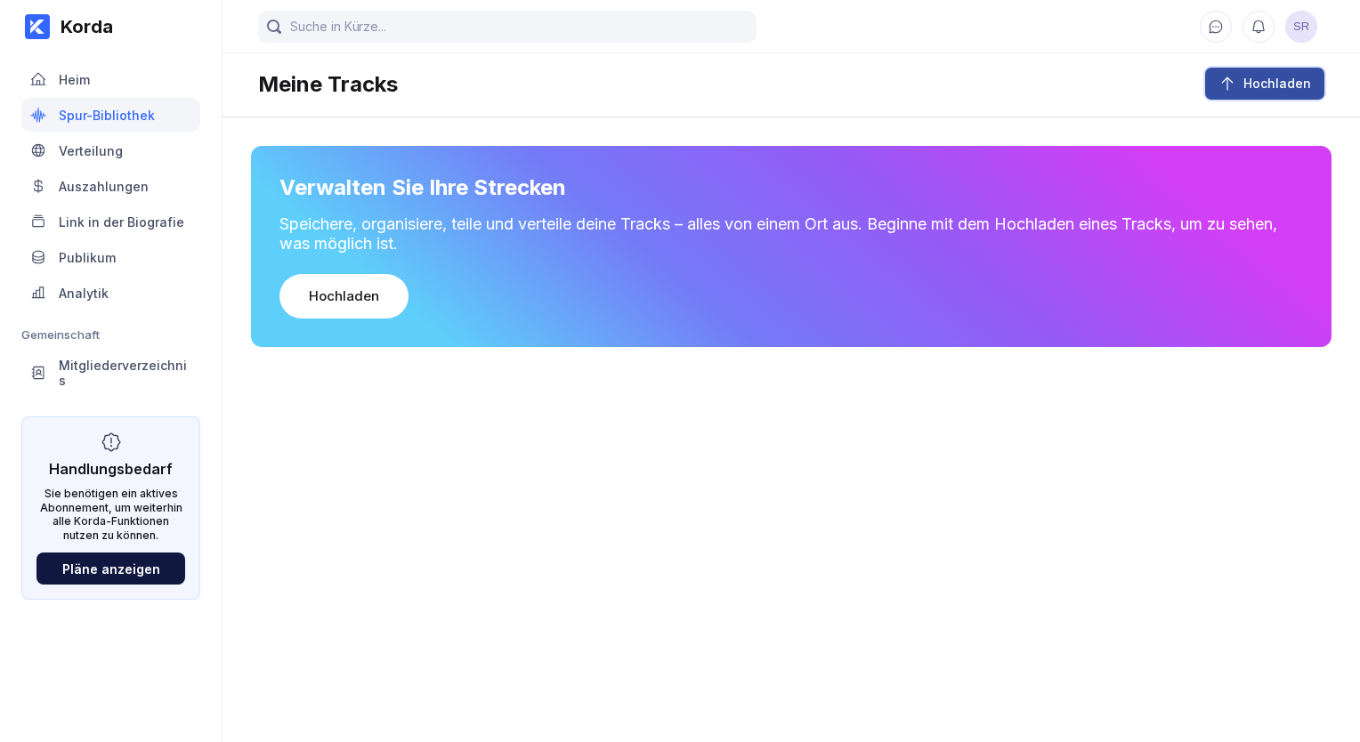
click at [1292, 77] on div "Hochladen" at bounding box center [1273, 84] width 75 height 18
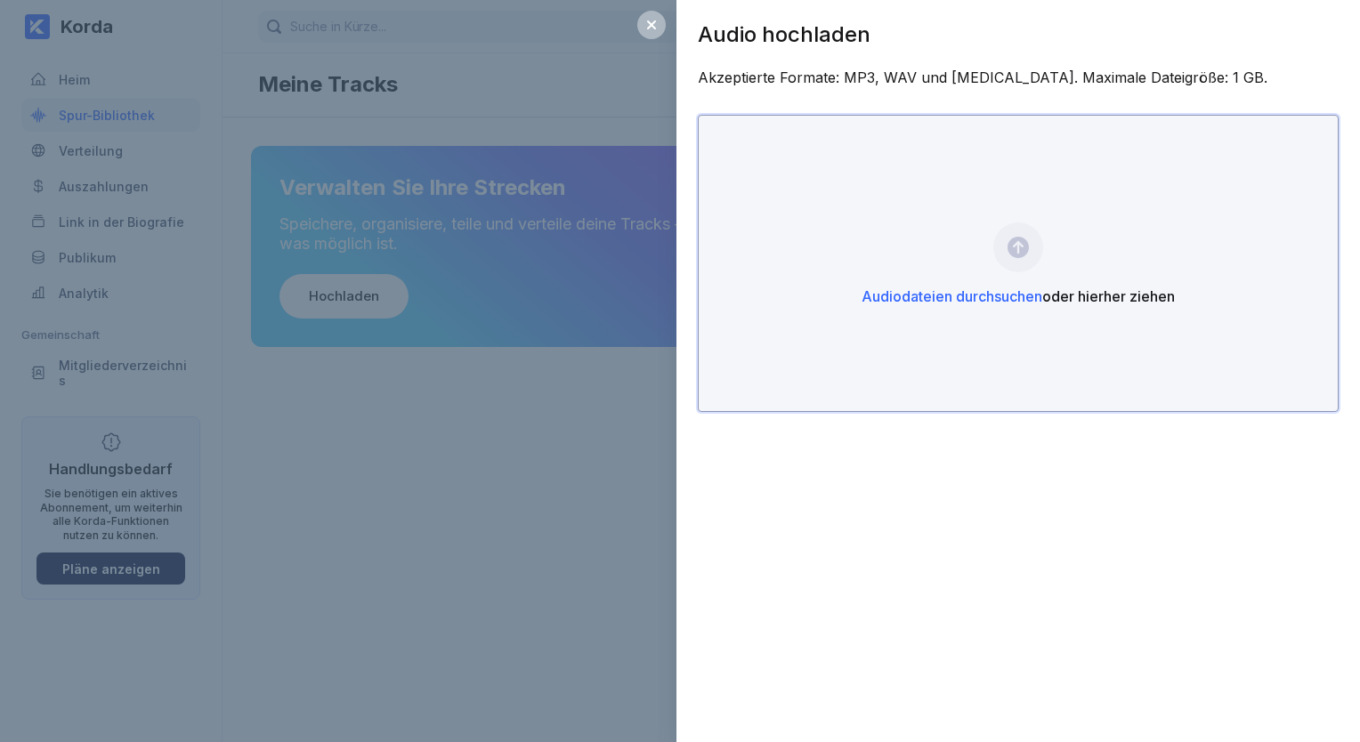
click at [993, 292] on span "Audiodateien durchsuchen" at bounding box center [951, 296] width 181 height 18
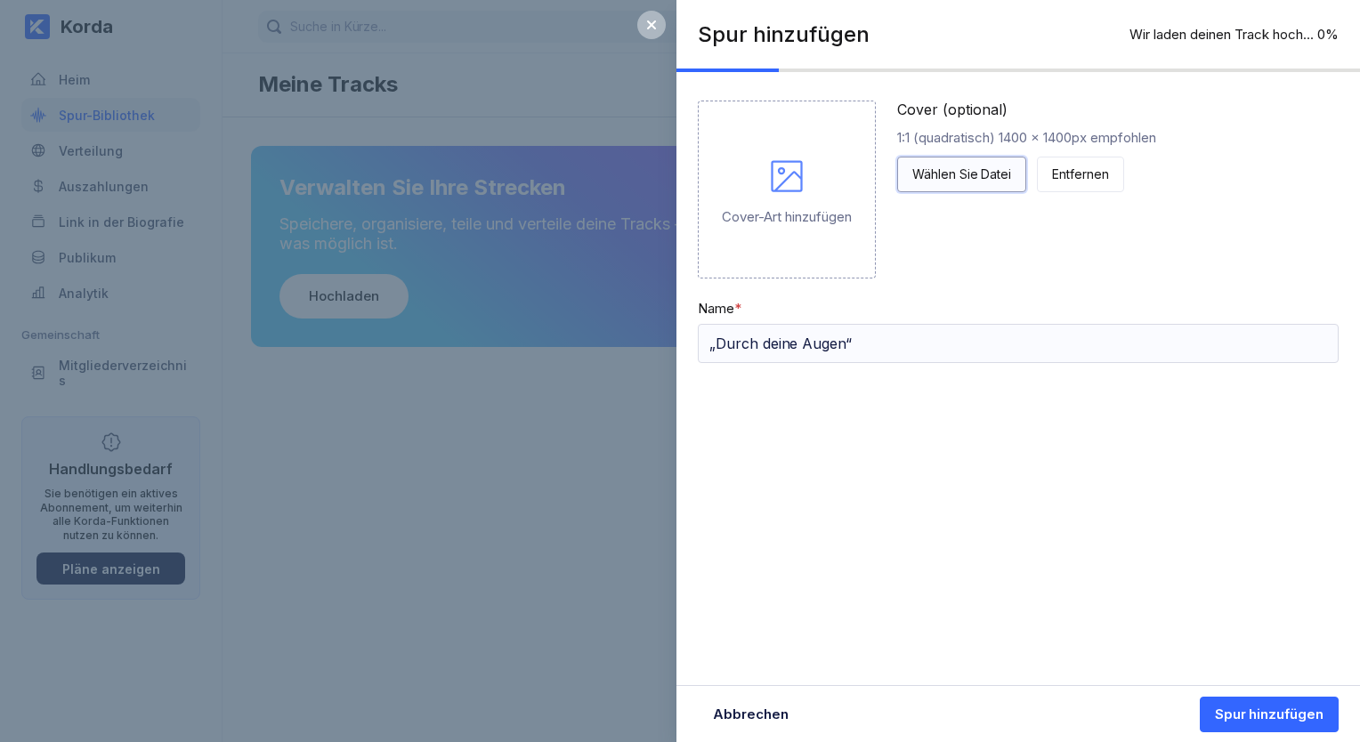
click at [1011, 185] on button "Wählen Sie Datei" at bounding box center [961, 175] width 129 height 36
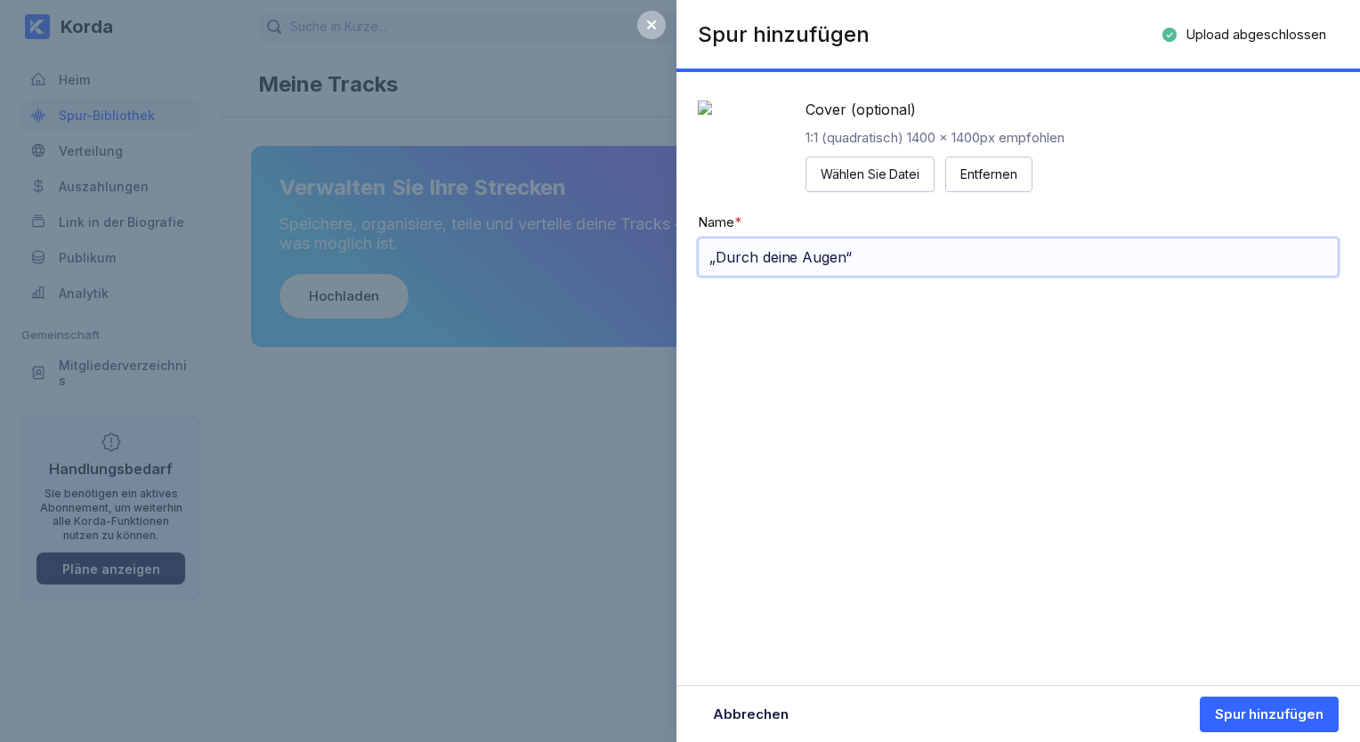
click at [719, 277] on input "„Durch deine Augen“" at bounding box center [1018, 257] width 641 height 39
click at [900, 277] on input "Durch deine Augen“" at bounding box center [1018, 257] width 641 height 39
type input "Durch deine Augen"
click at [1237, 714] on div "Spur hinzufügen" at bounding box center [1269, 715] width 109 height 18
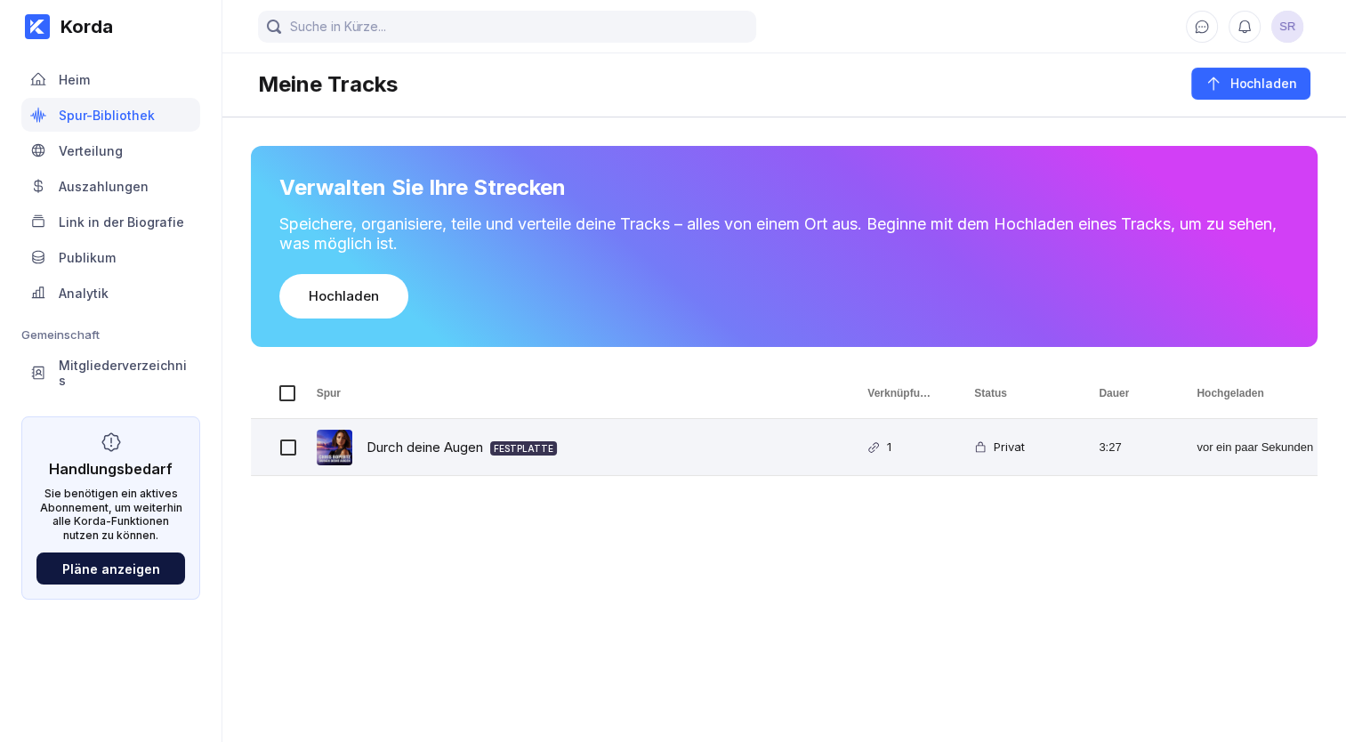
click at [698, 456] on div "Durch deine Augen FESTPLATTE" at bounding box center [571, 447] width 552 height 56
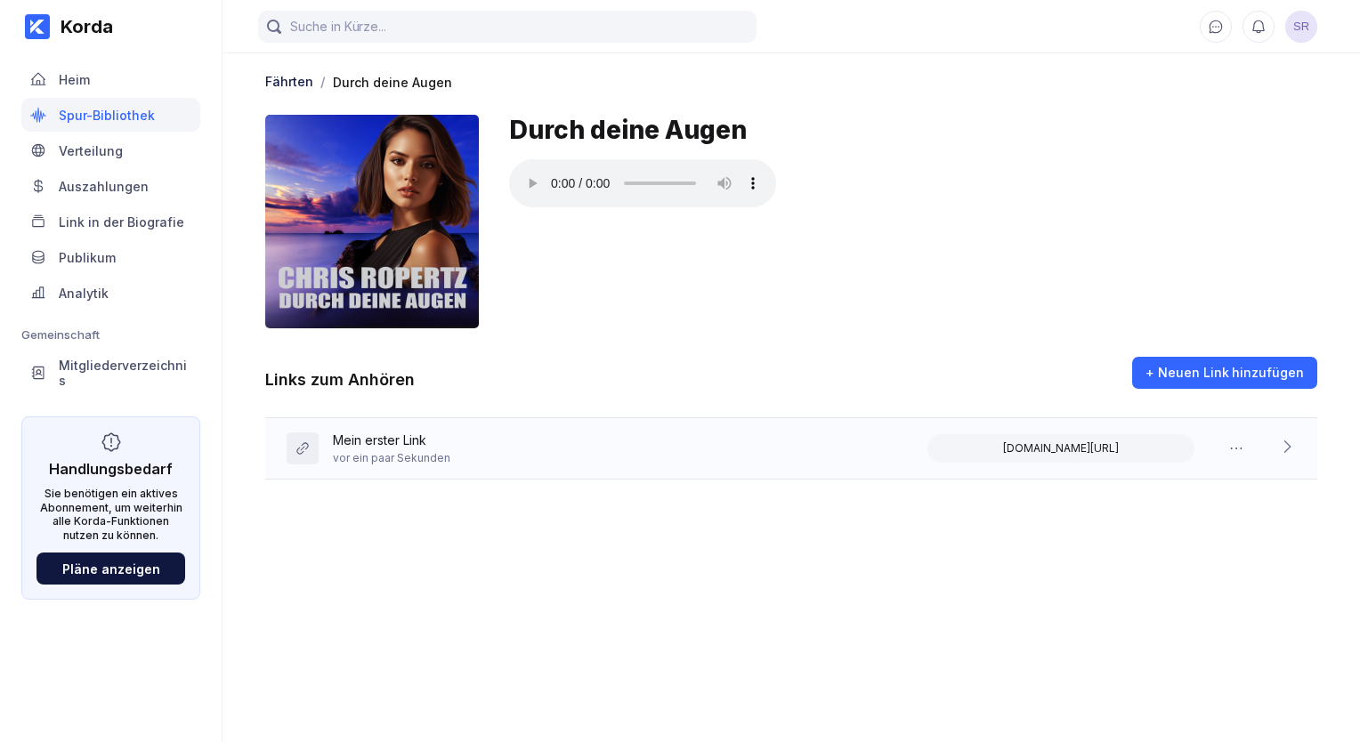
click at [637, 440] on div "Mein erster Link vor ein paar Sekunden korda.co/listen/gxSXrZsOZZm4cJQh" at bounding box center [791, 448] width 1052 height 61
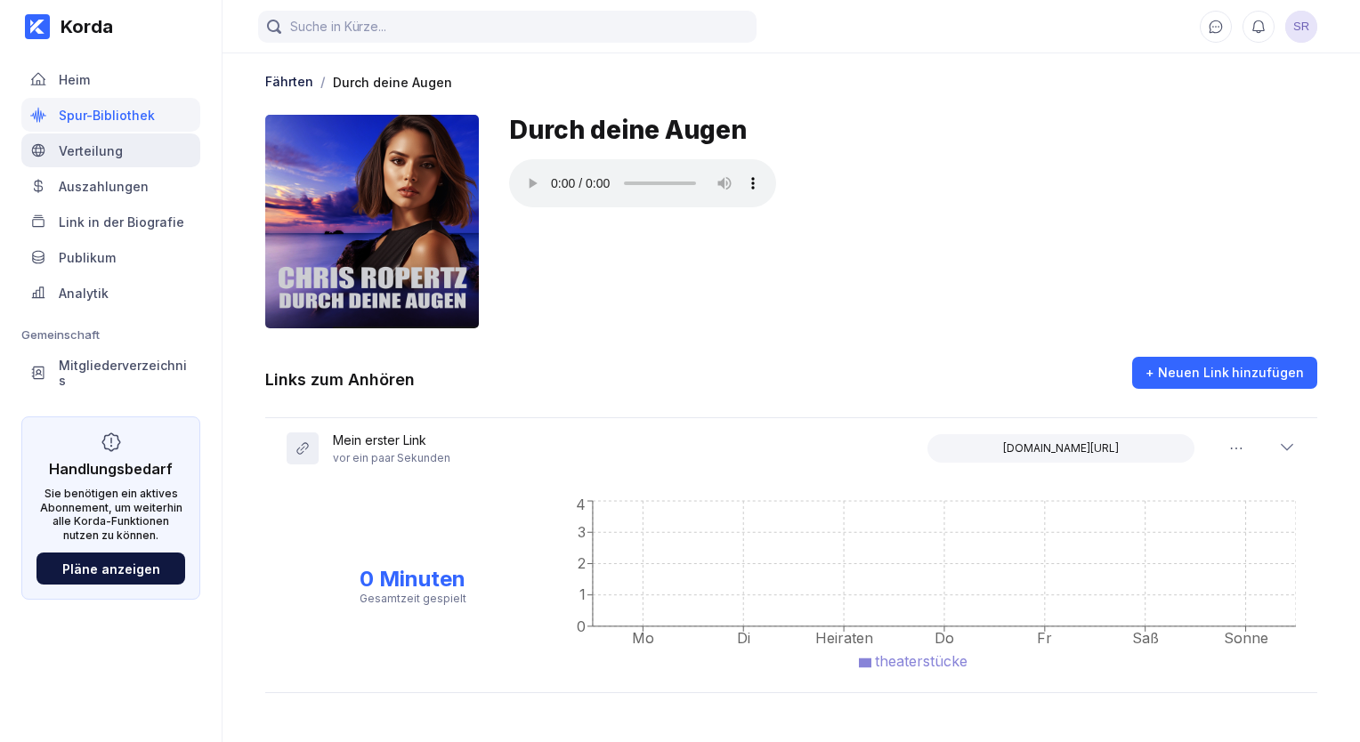
click at [130, 156] on div "Verteilung" at bounding box center [110, 150] width 179 height 34
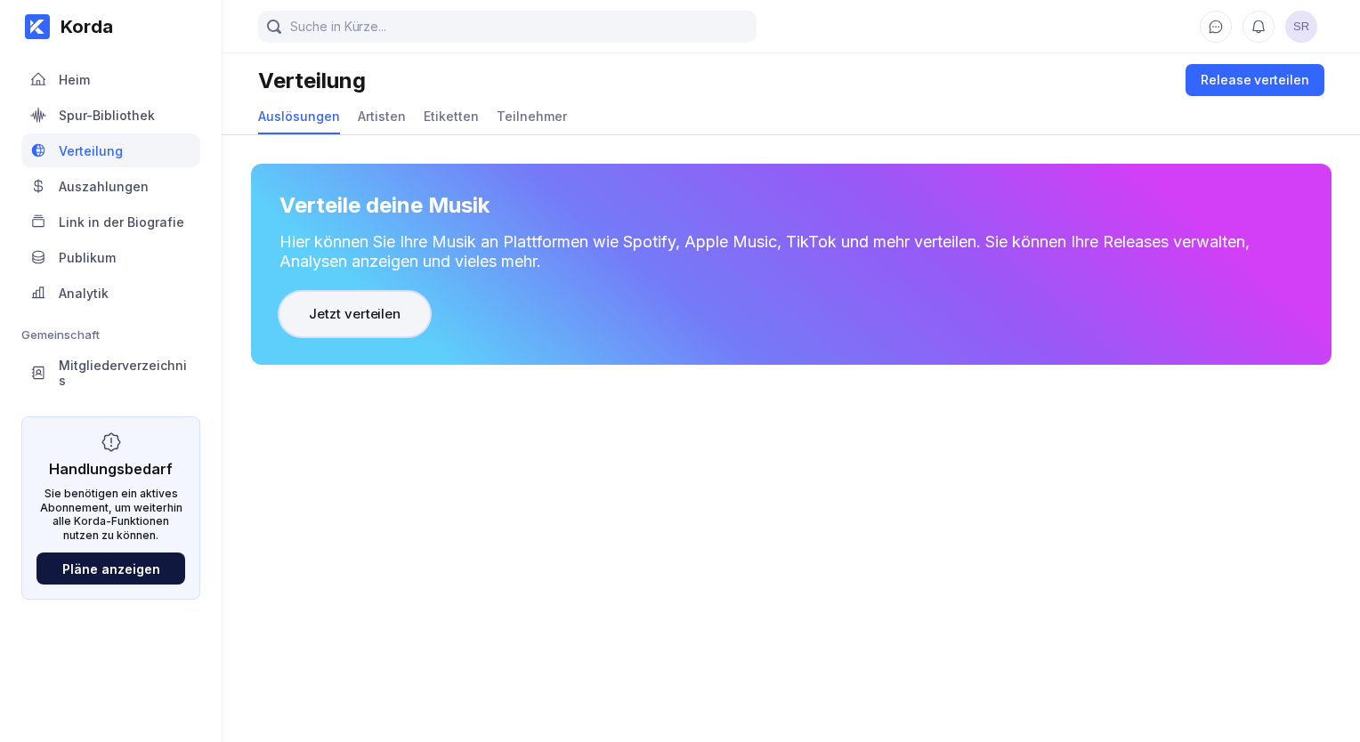
click at [335, 305] on div "Jetzt verteilen" at bounding box center [355, 314] width 92 height 18
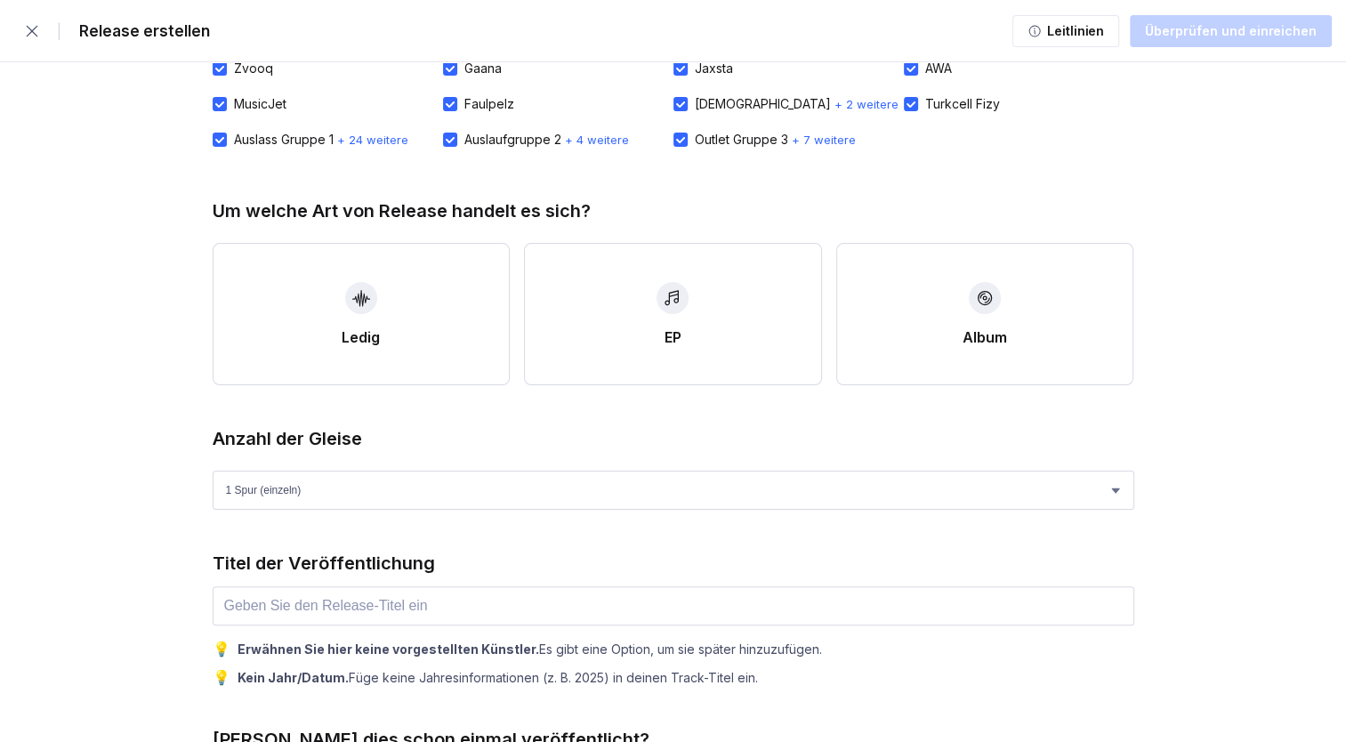
scroll to position [313, 0]
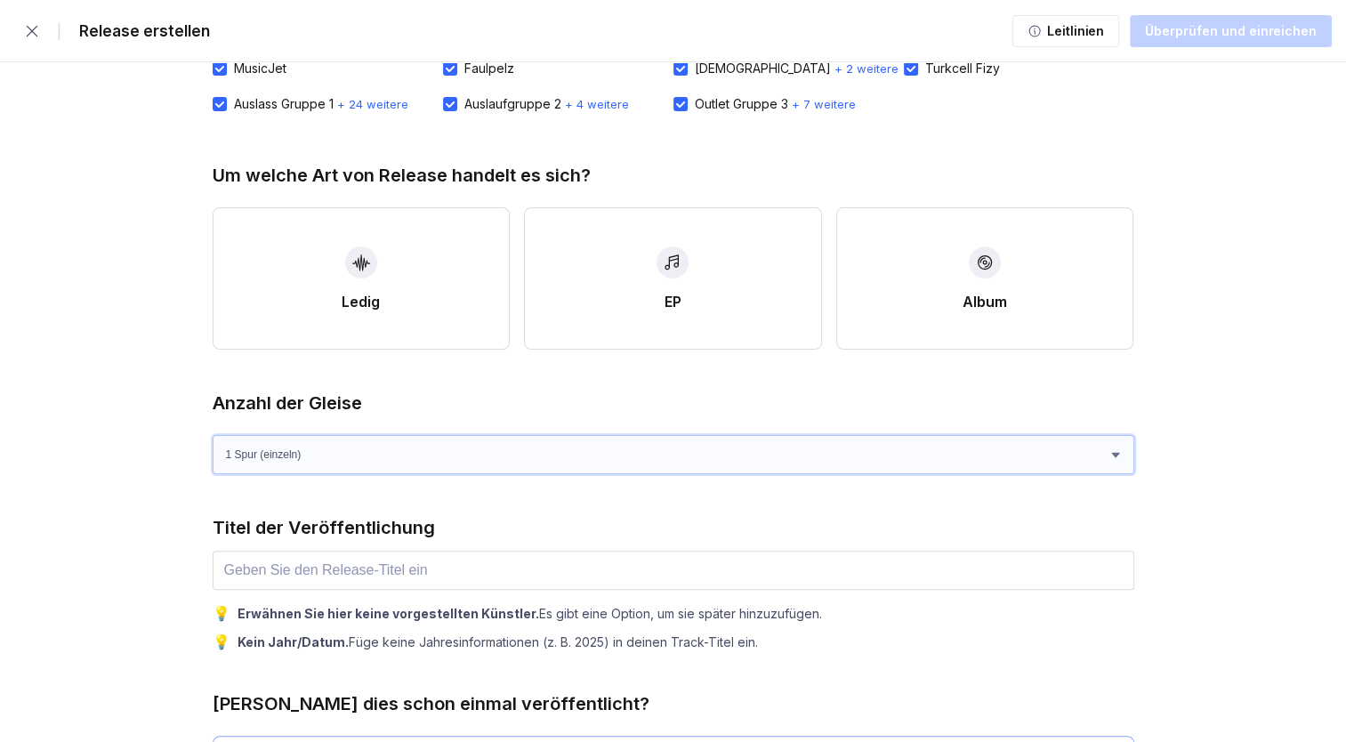
click at [602, 457] on select "1 Spur (einzeln) 2 Gleise 3 Gleise 4 Strecken" at bounding box center [674, 454] width 922 height 39
click at [571, 398] on div "Anzahl der Gleise" at bounding box center [674, 402] width 922 height 21
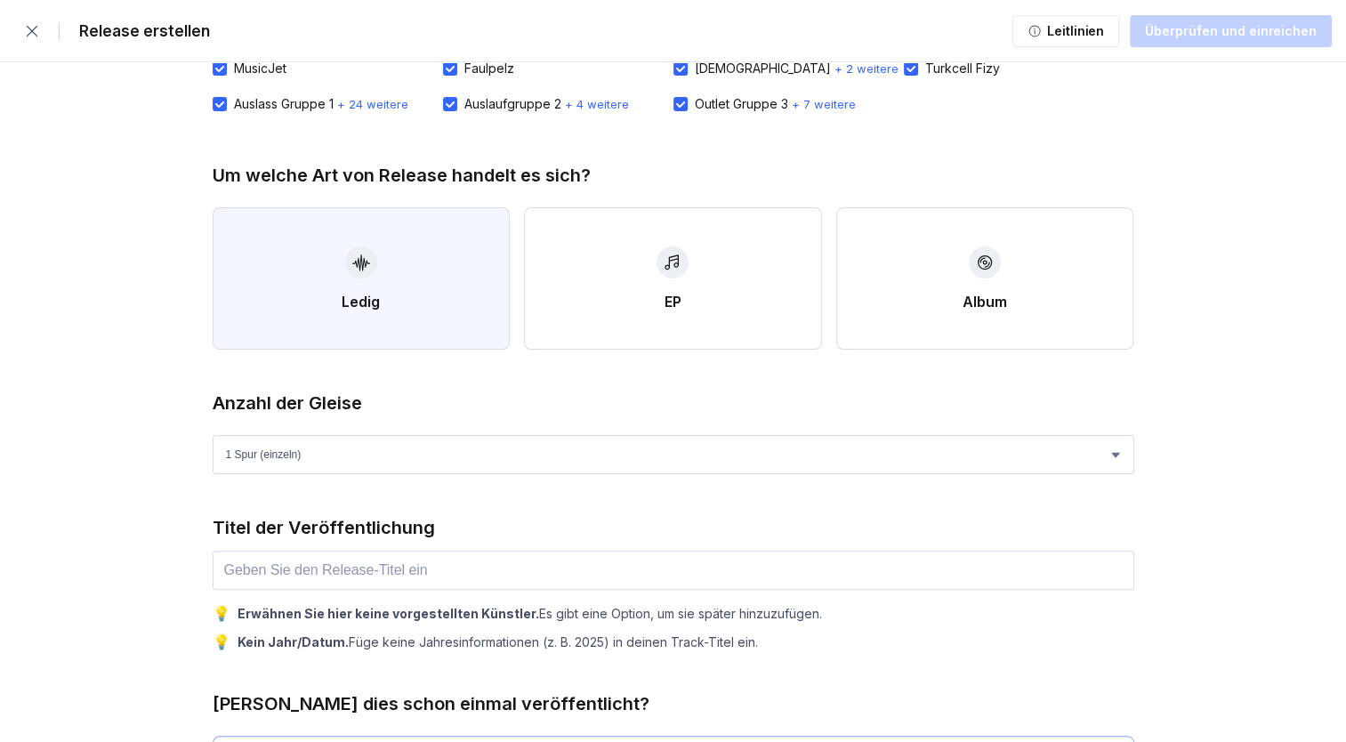
click at [469, 323] on button "Ledig" at bounding box center [362, 278] width 298 height 142
click at [663, 582] on input "text" at bounding box center [674, 570] width 922 height 39
